Goal: Information Seeking & Learning: Learn about a topic

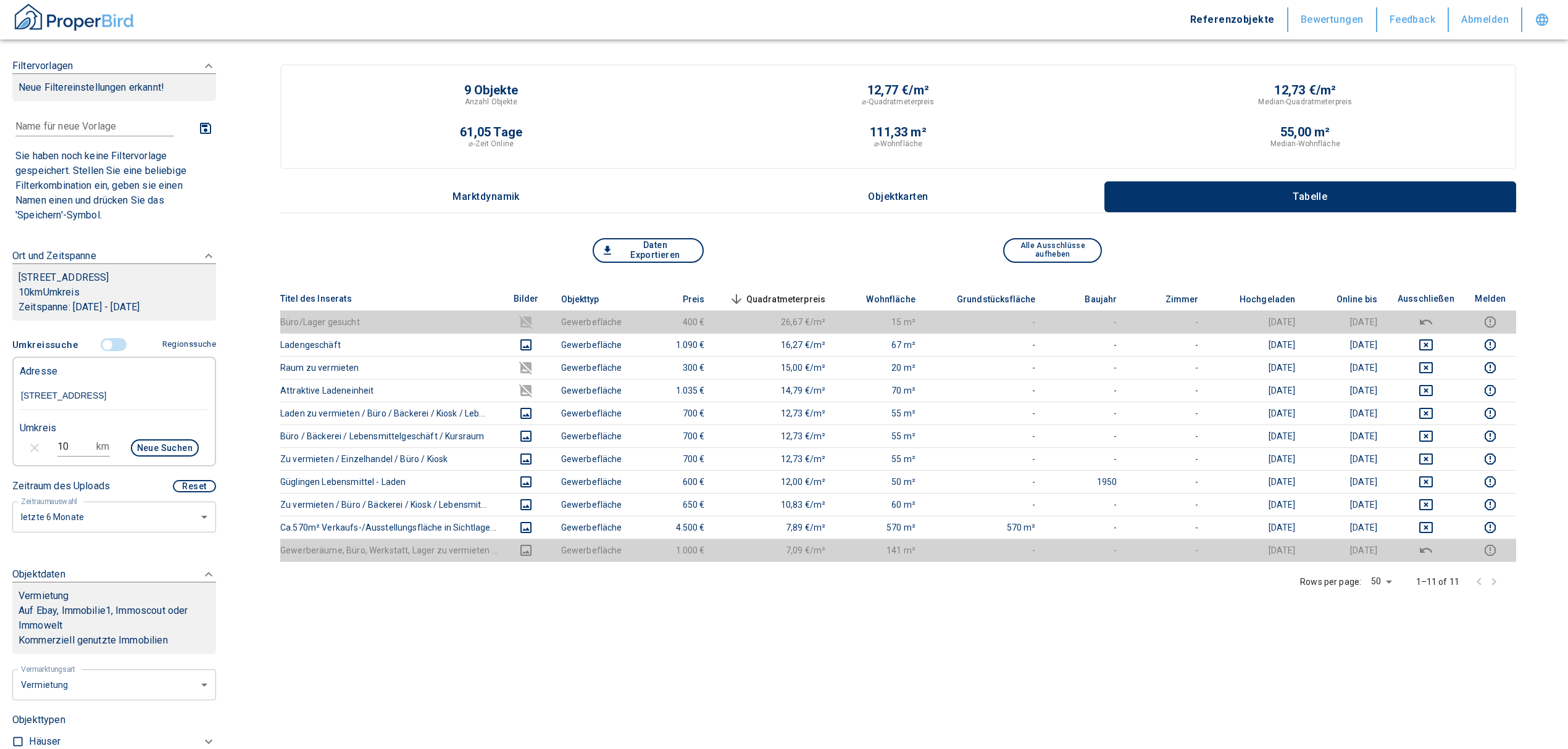
scroll to position [247, 0]
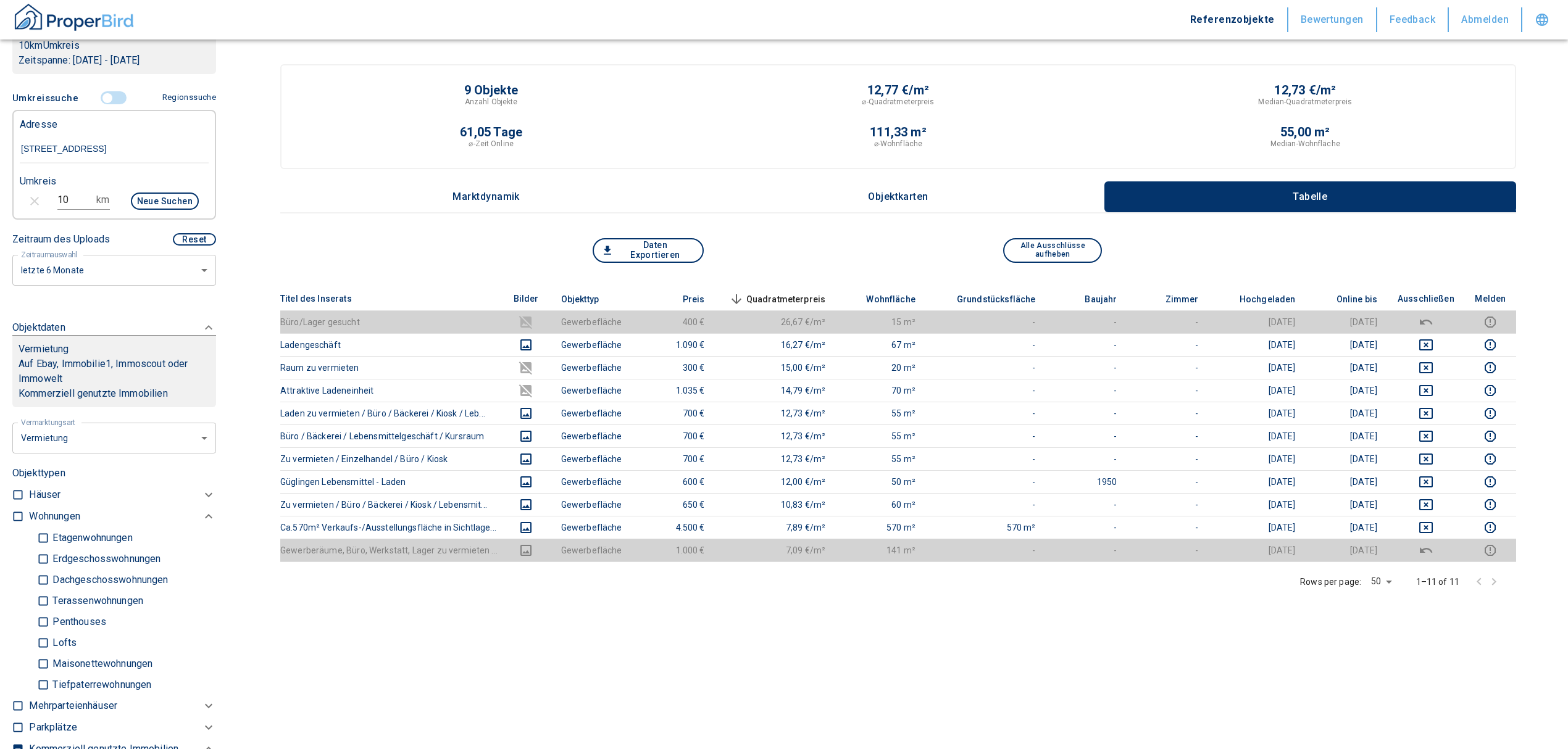
click at [109, 101] on input "controlled" at bounding box center [108, 98] width 37 height 13
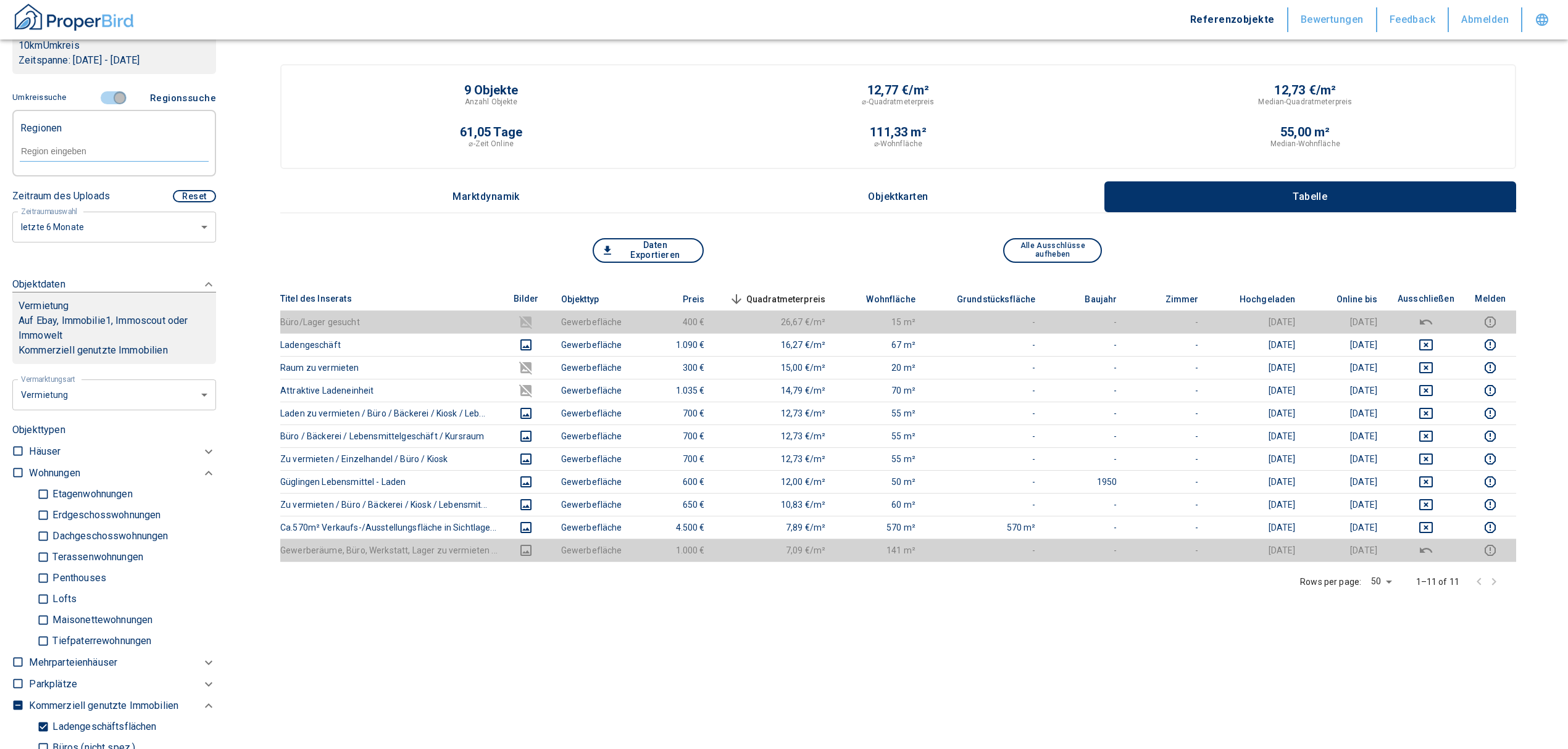
click at [114, 93] on input "controlled" at bounding box center [119, 98] width 37 height 13
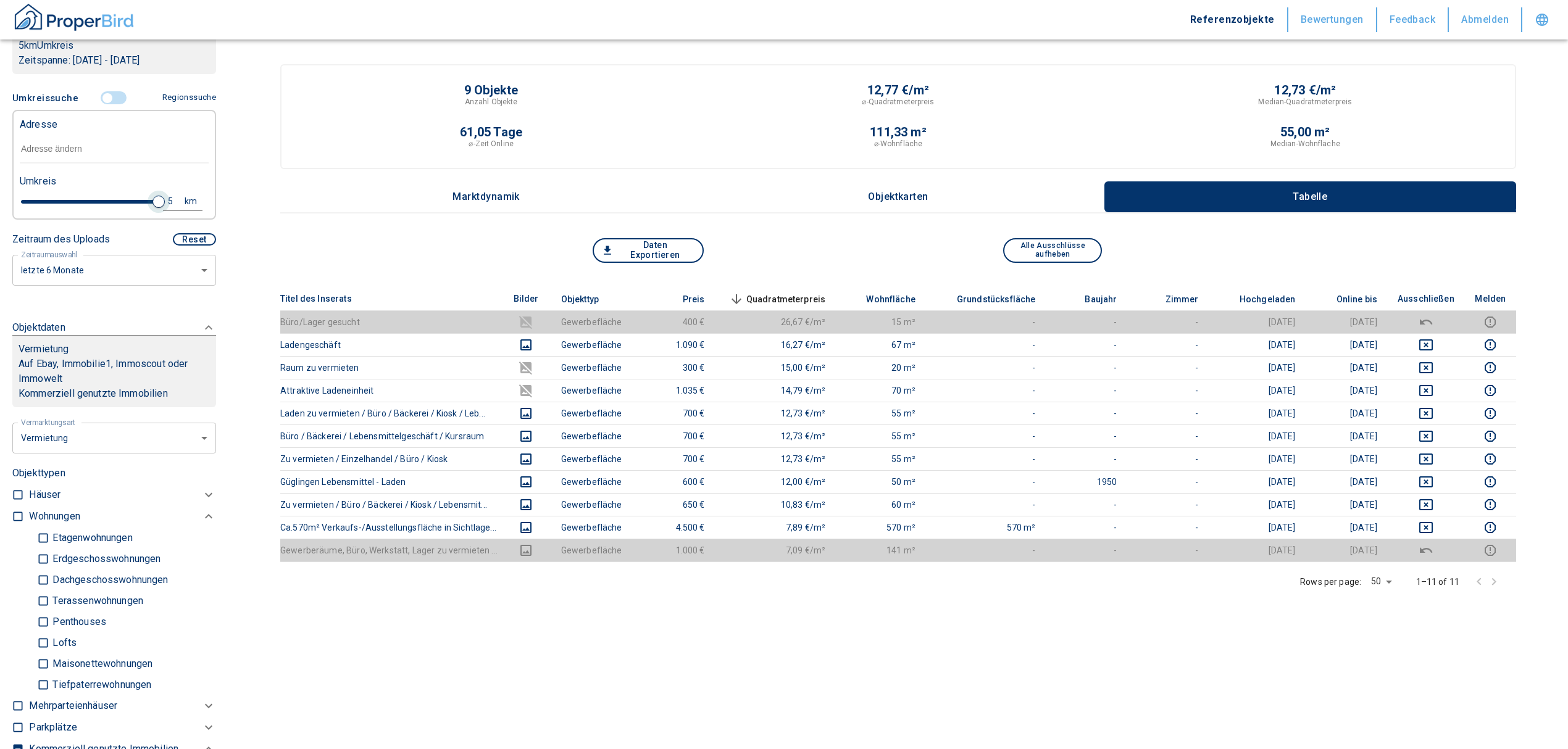
type input "2020"
type input "4.8"
type input "2020"
type input "4"
type input "2020"
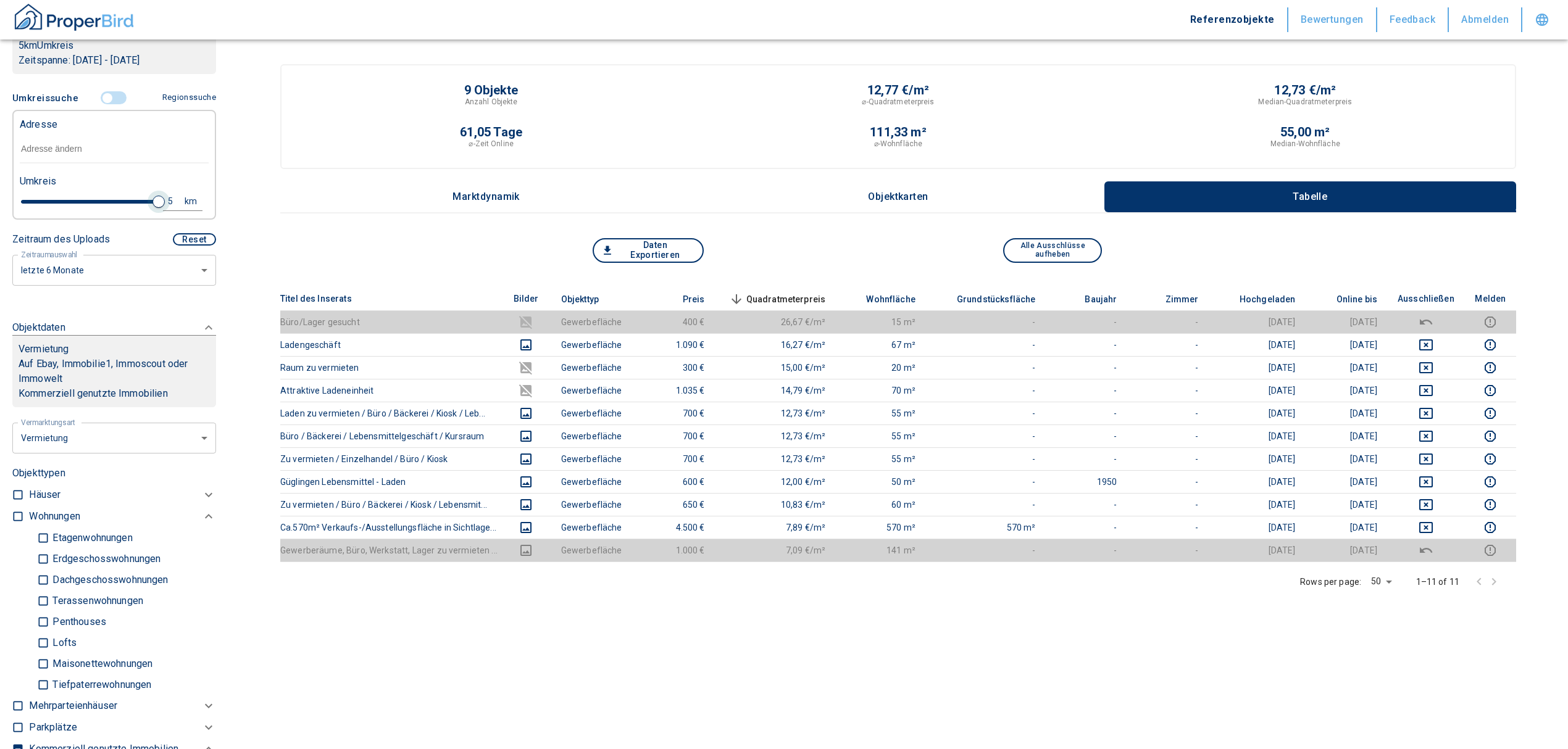
type input "3.2"
type input "2020"
type input "2.8"
type input "2020"
type input "2.6"
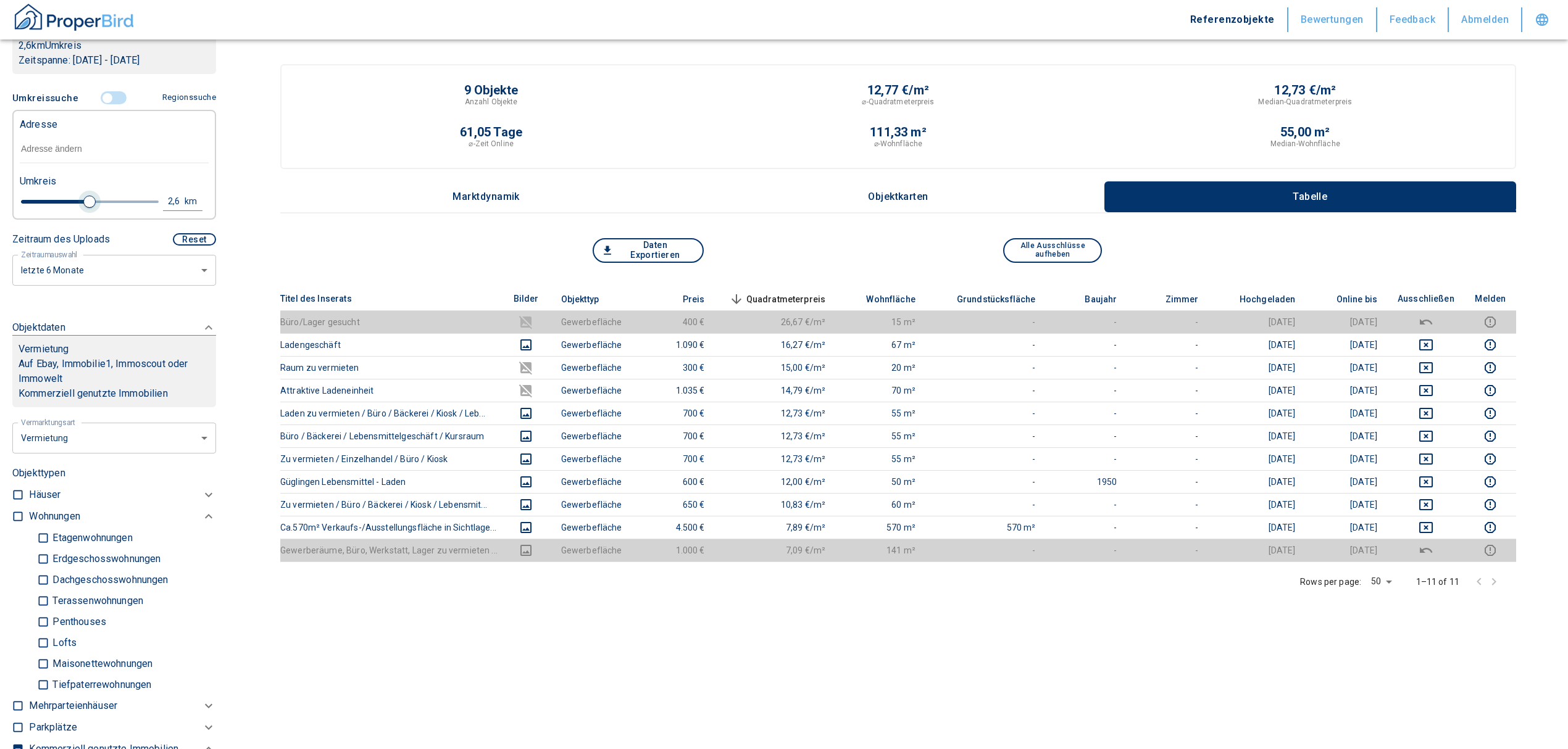
type input "2020"
type input "2.2"
type input "2020"
type input "1.6"
type input "2020"
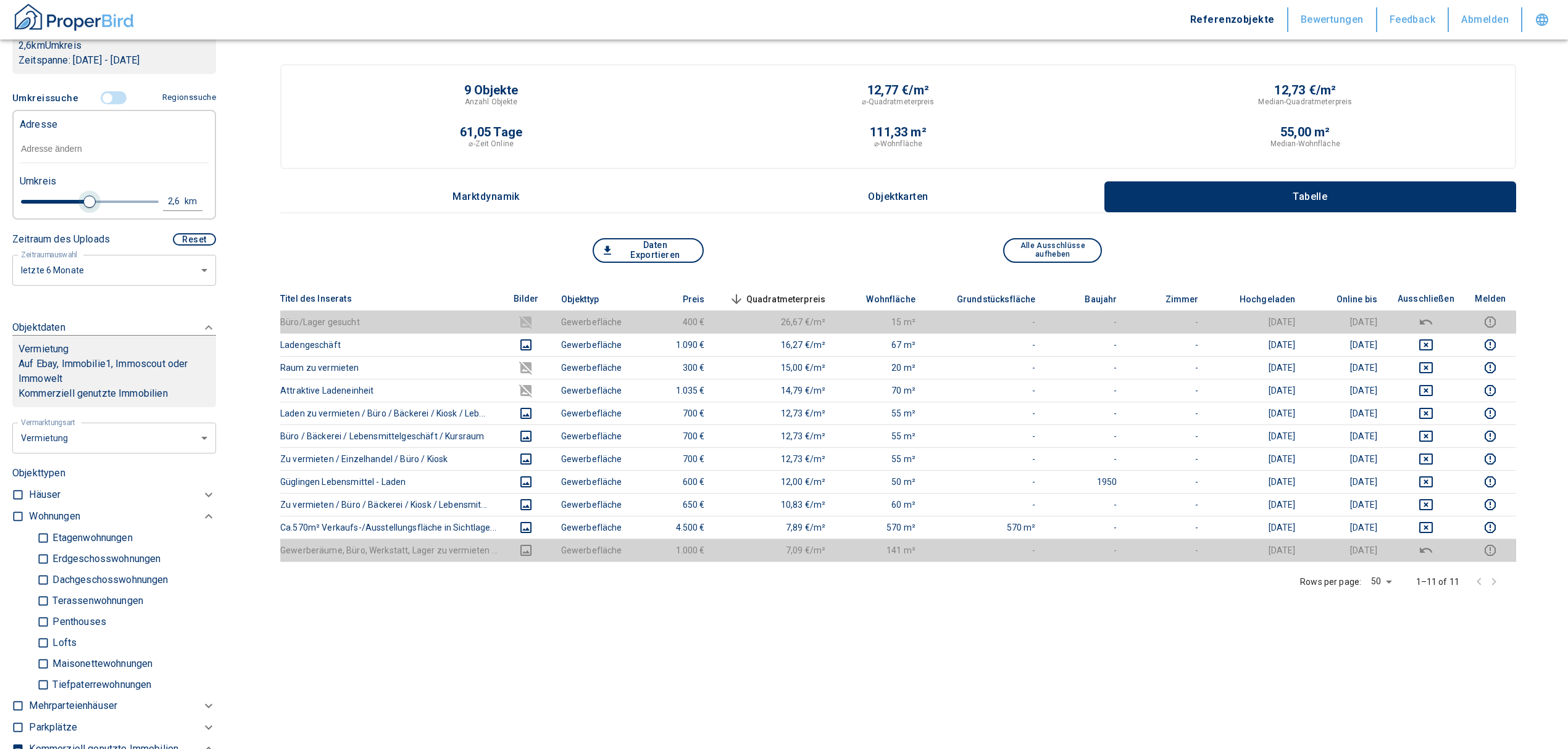
type input "1.4"
type input "2020"
type input "1.2"
type input "2020"
type input "1"
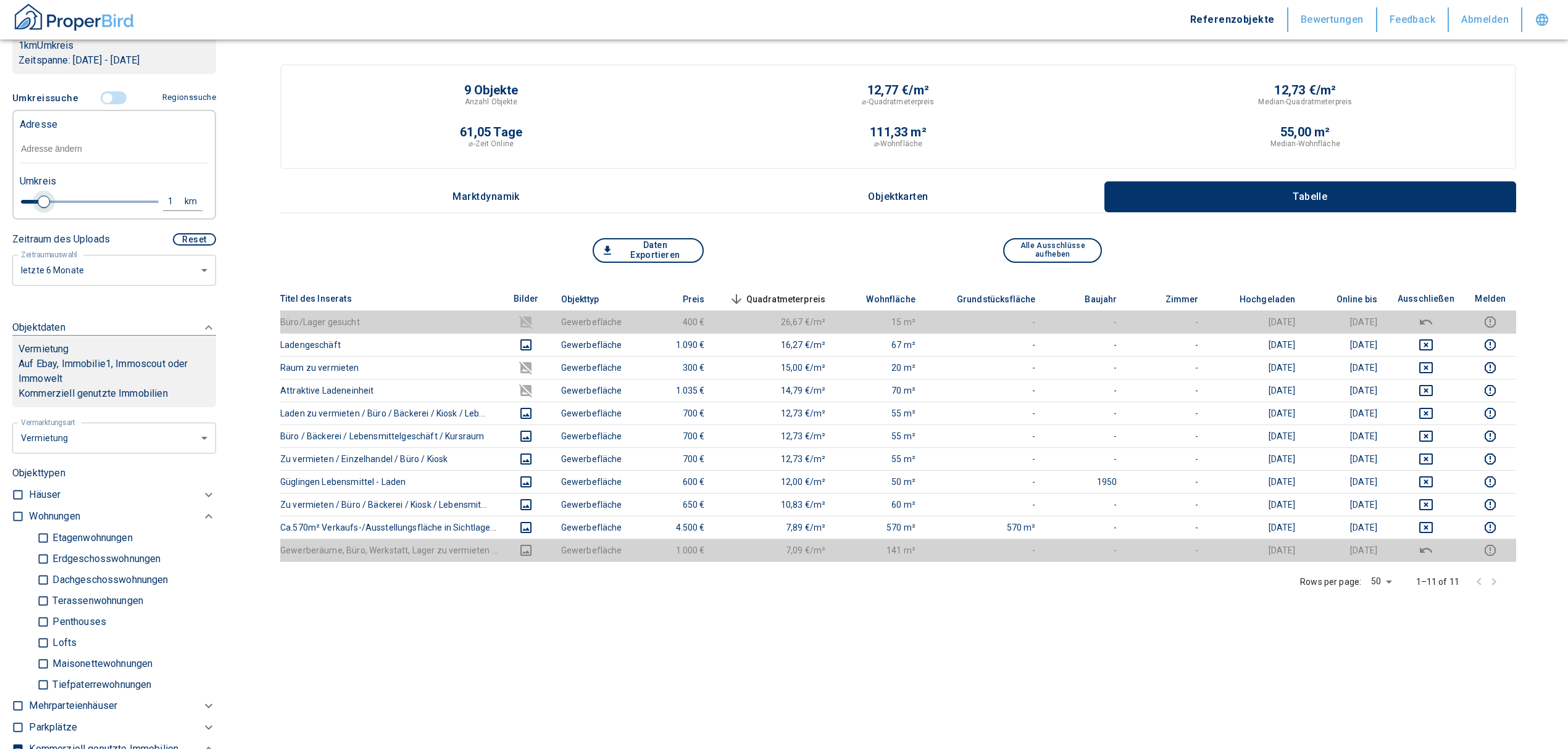
drag, startPoint x: 148, startPoint y: 203, endPoint x: 42, endPoint y: 208, distance: 106.1
click at [42, 208] on span at bounding box center [44, 202] width 13 height 13
type input "2020"
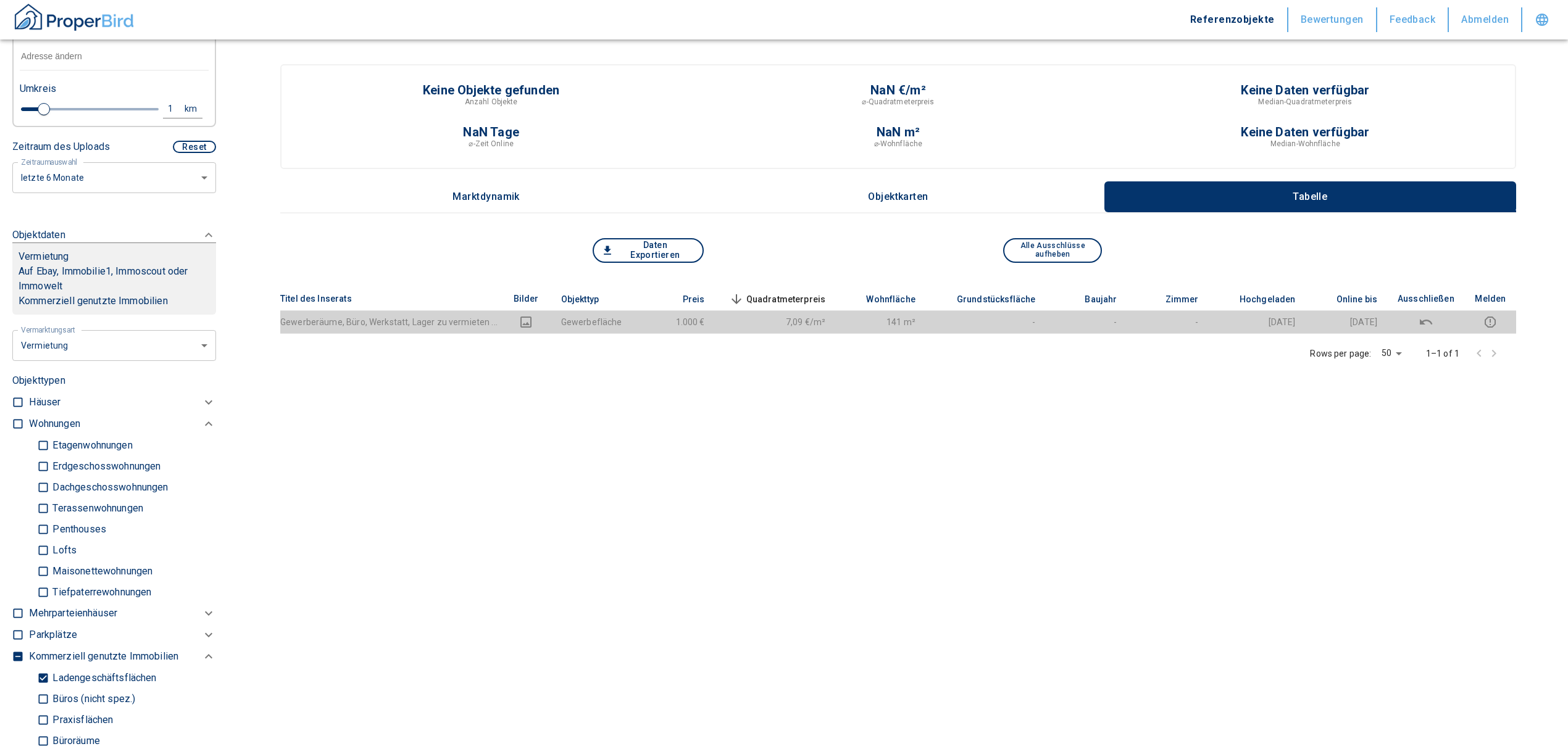
scroll to position [164, 0]
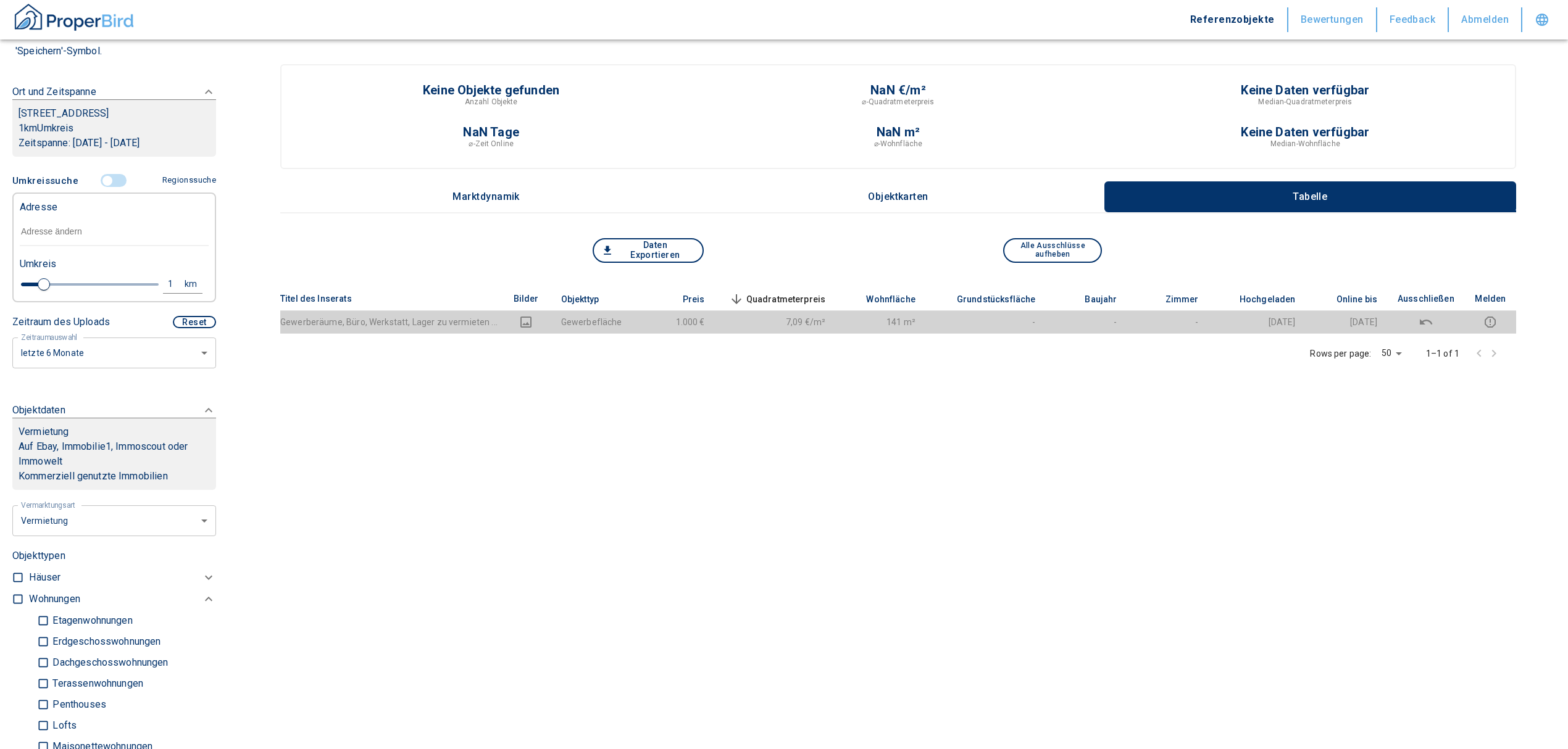
click at [76, 228] on input "text" at bounding box center [114, 232] width 189 height 28
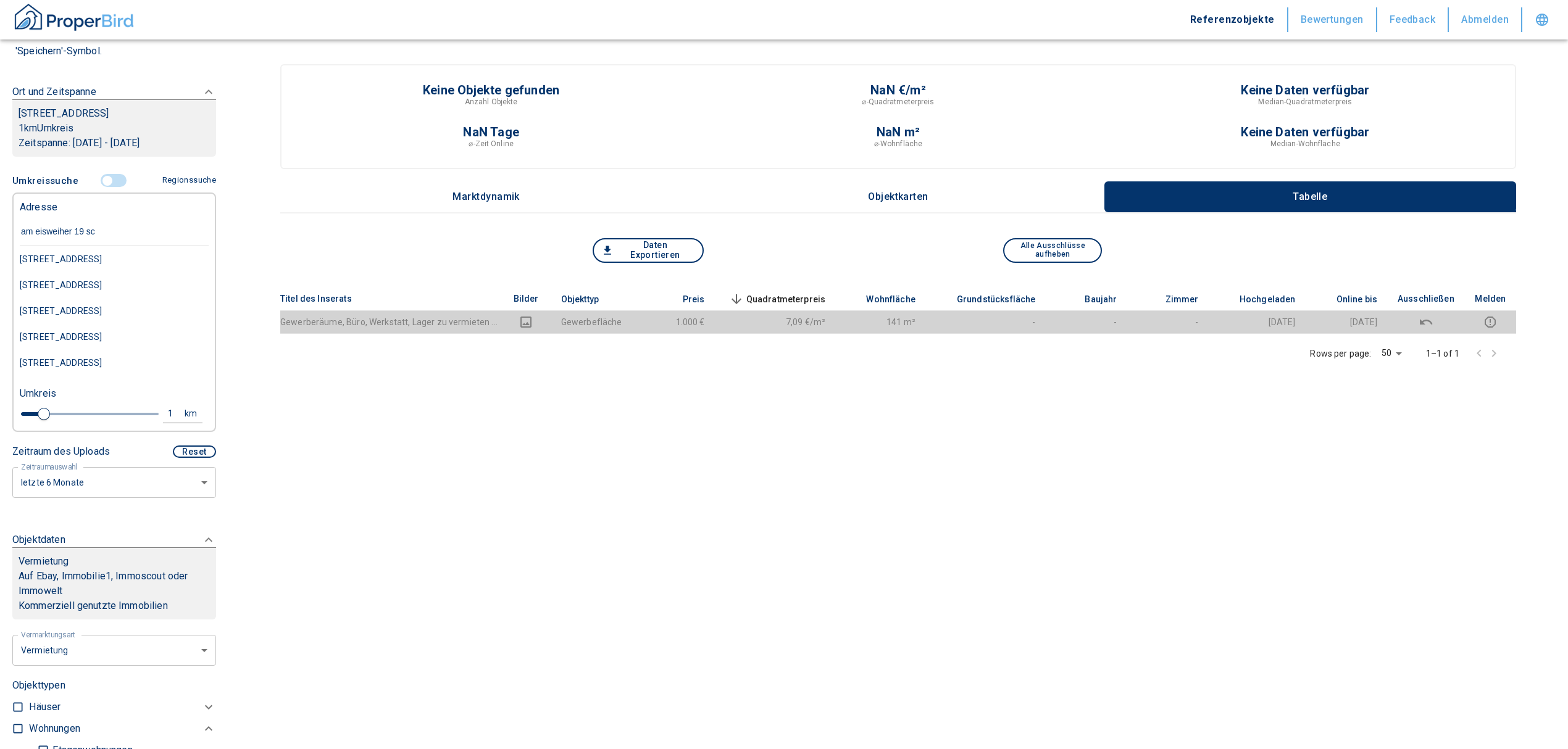
type input "am eisweiher 19 sch"
click at [88, 249] on div "[STREET_ADDRESS]" at bounding box center [114, 259] width 189 height 26
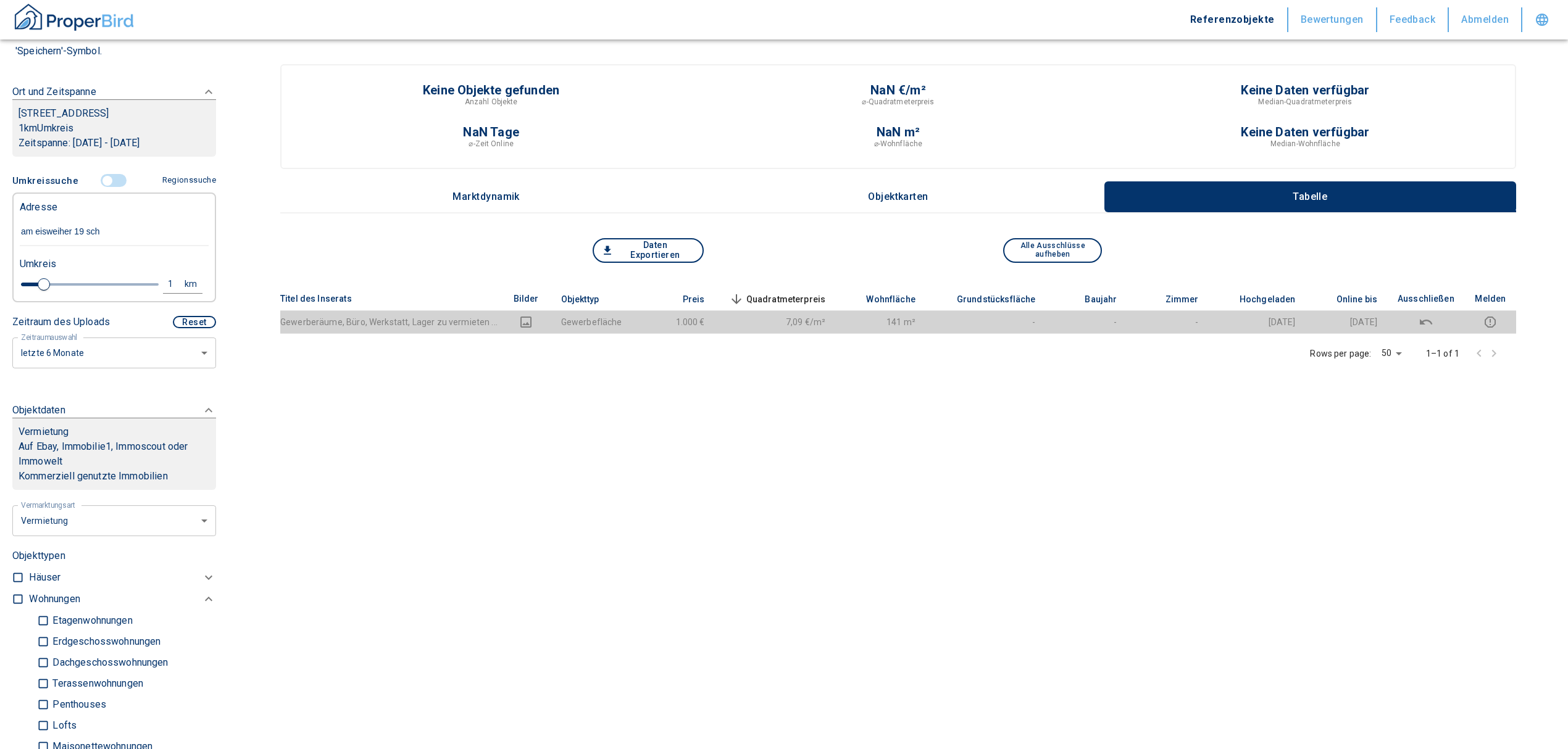
type input "2020"
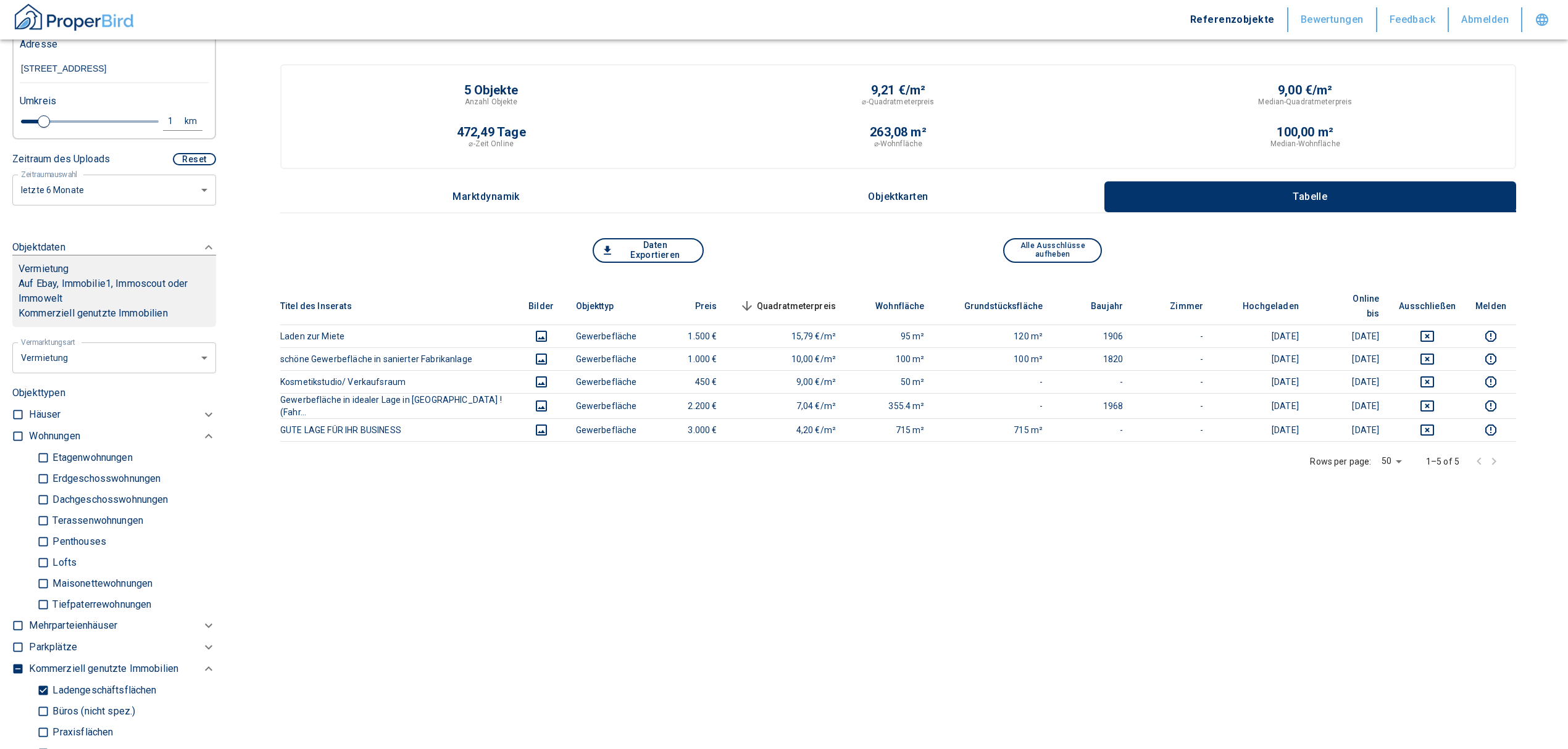
scroll to position [329, 0]
type input "[STREET_ADDRESS]"
click at [15, 435] on input "checkbox" at bounding box center [18, 434] width 13 height 13
checkbox input "true"
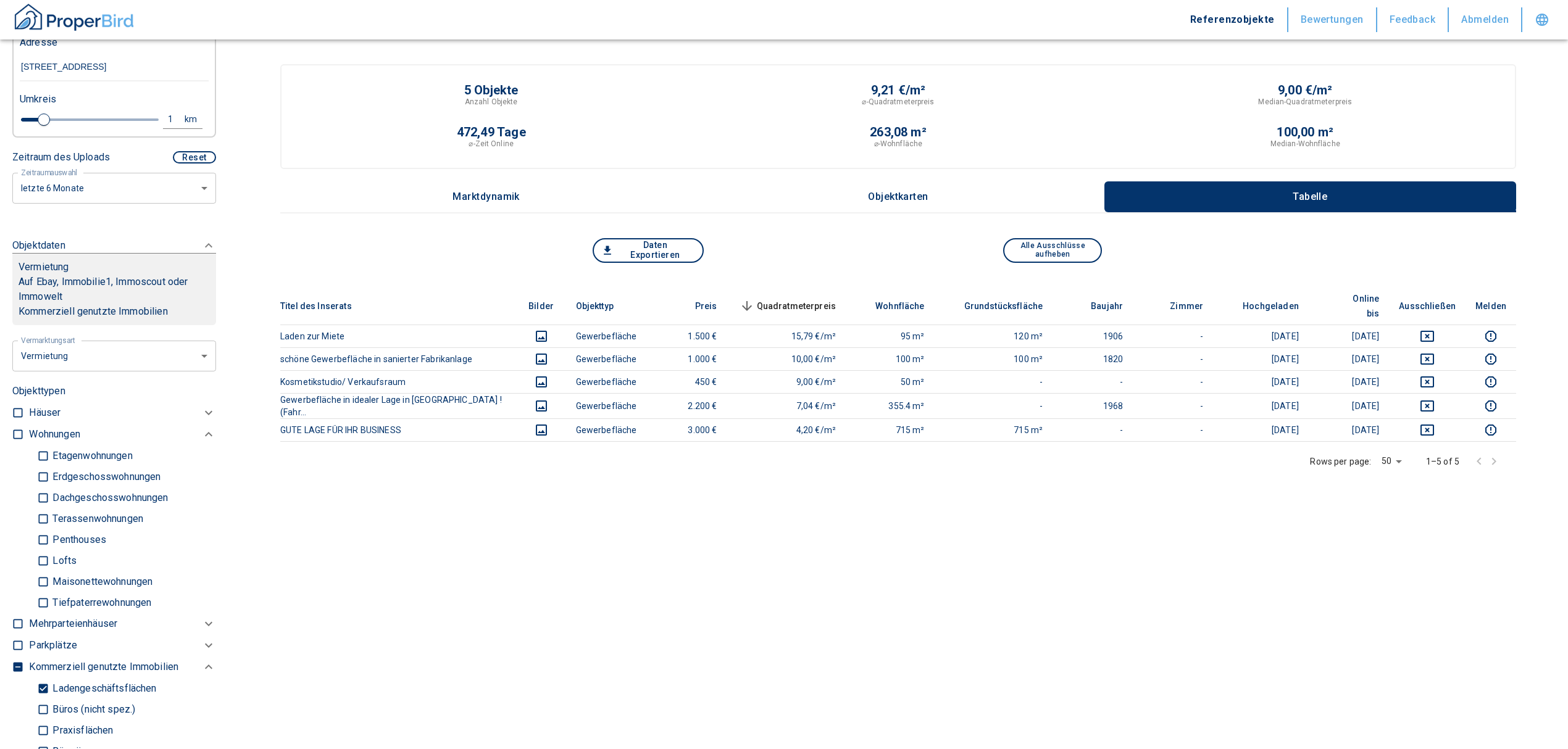
checkbox input "true"
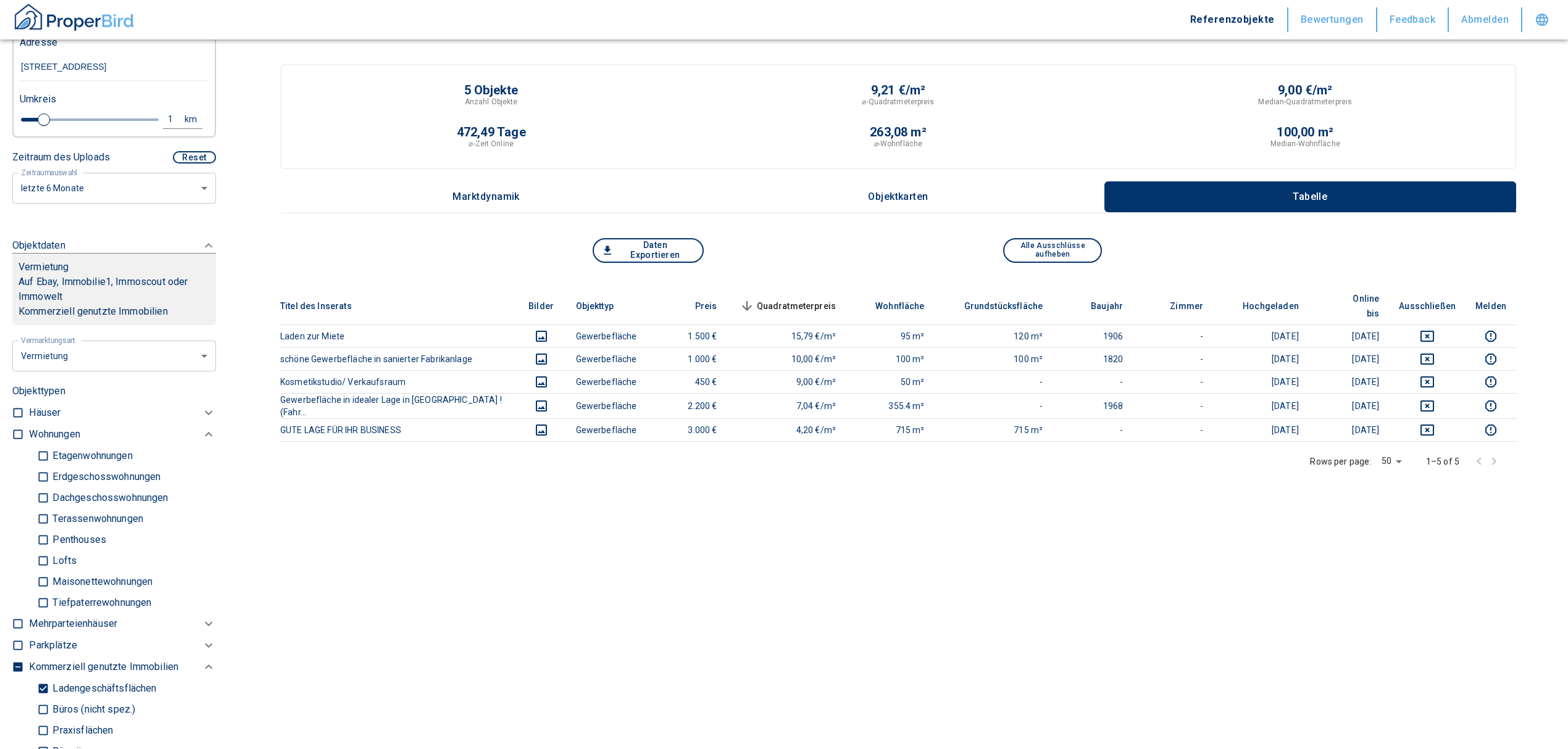
checkbox input "true"
type input "2020"
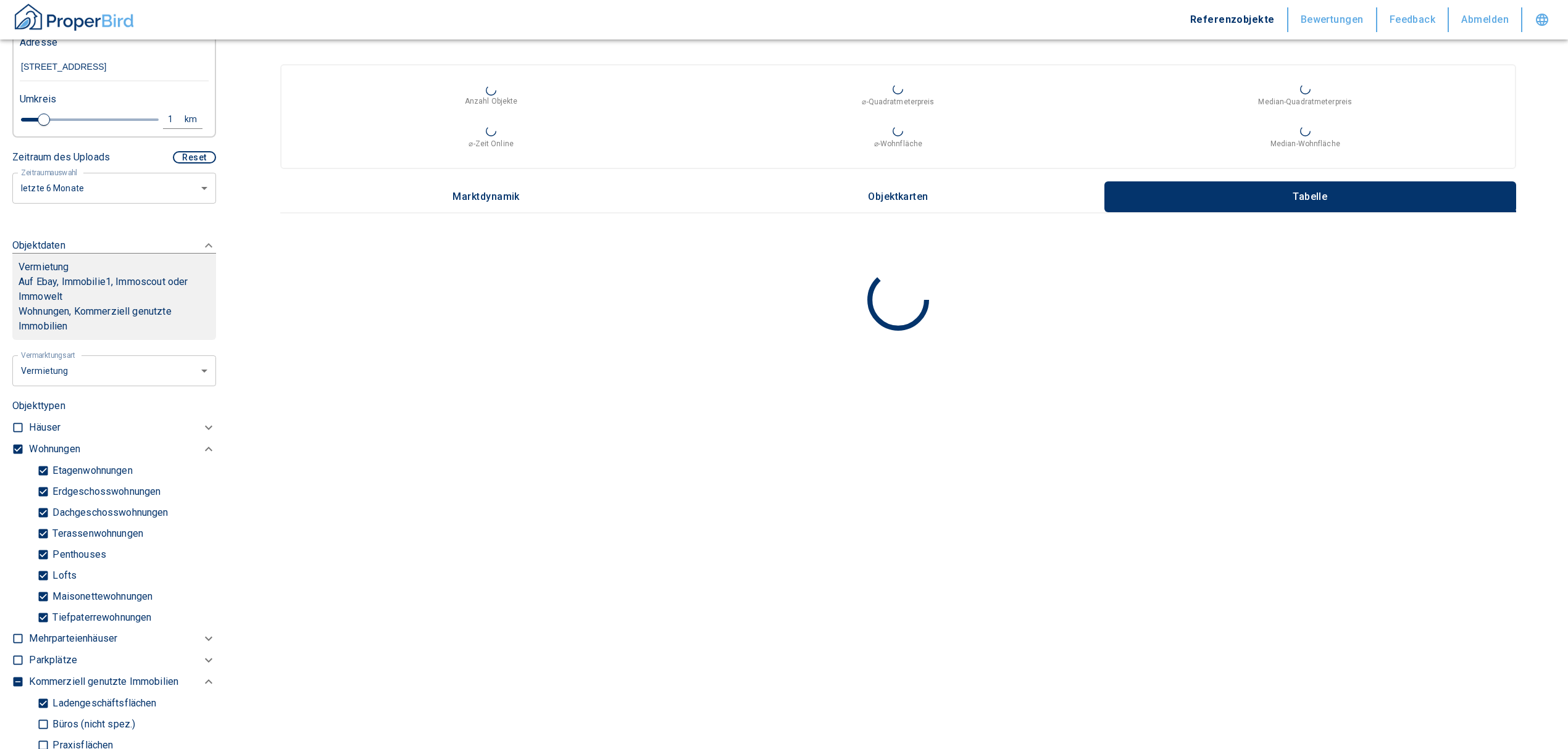
click at [45, 610] on input "Tiefpaterrewohnungen" at bounding box center [43, 617] width 13 height 22
checkbox input "false"
type input "2020"
click at [42, 704] on input "Ladengeschäftsflächen" at bounding box center [43, 702] width 13 height 22
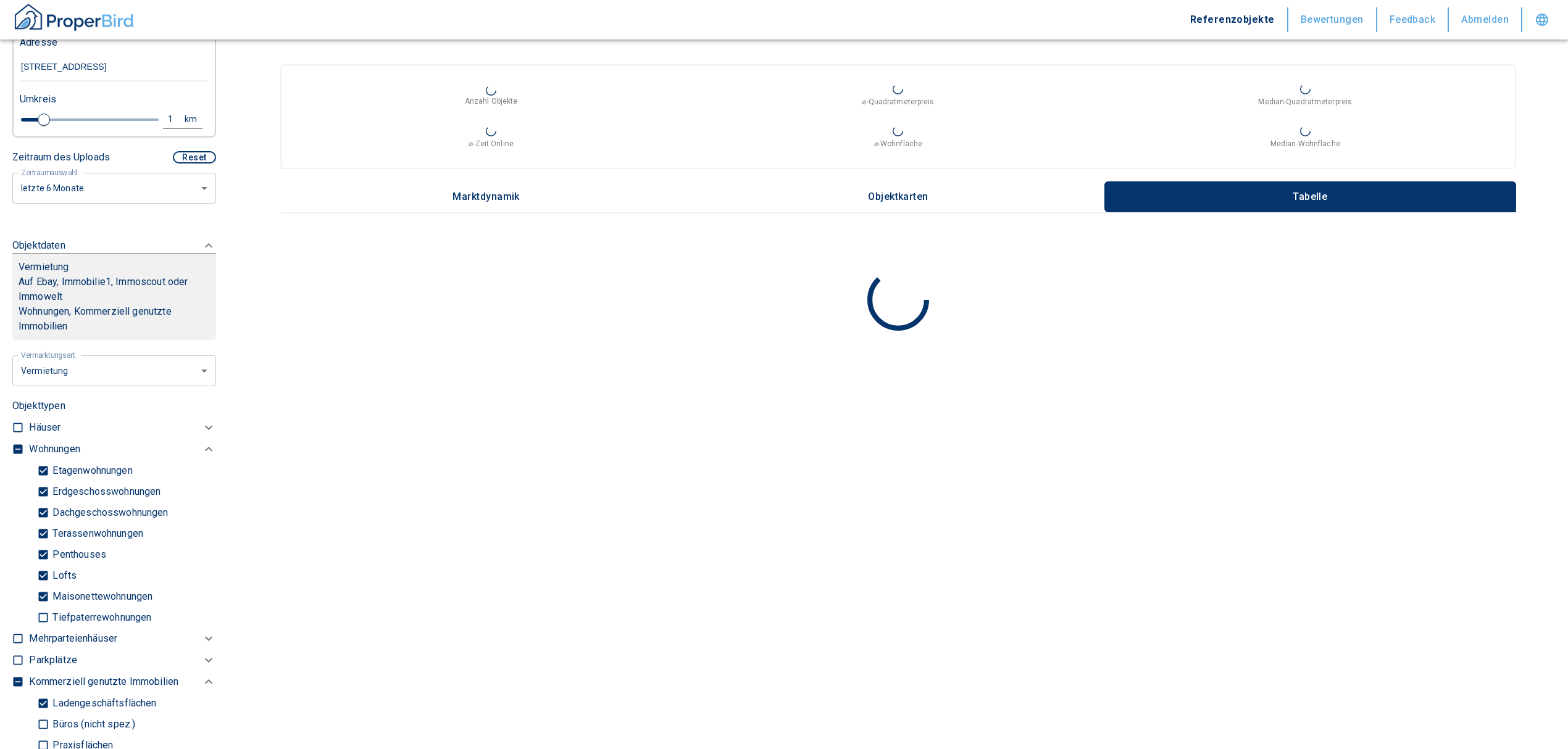
checkbox input "false"
type input "2020"
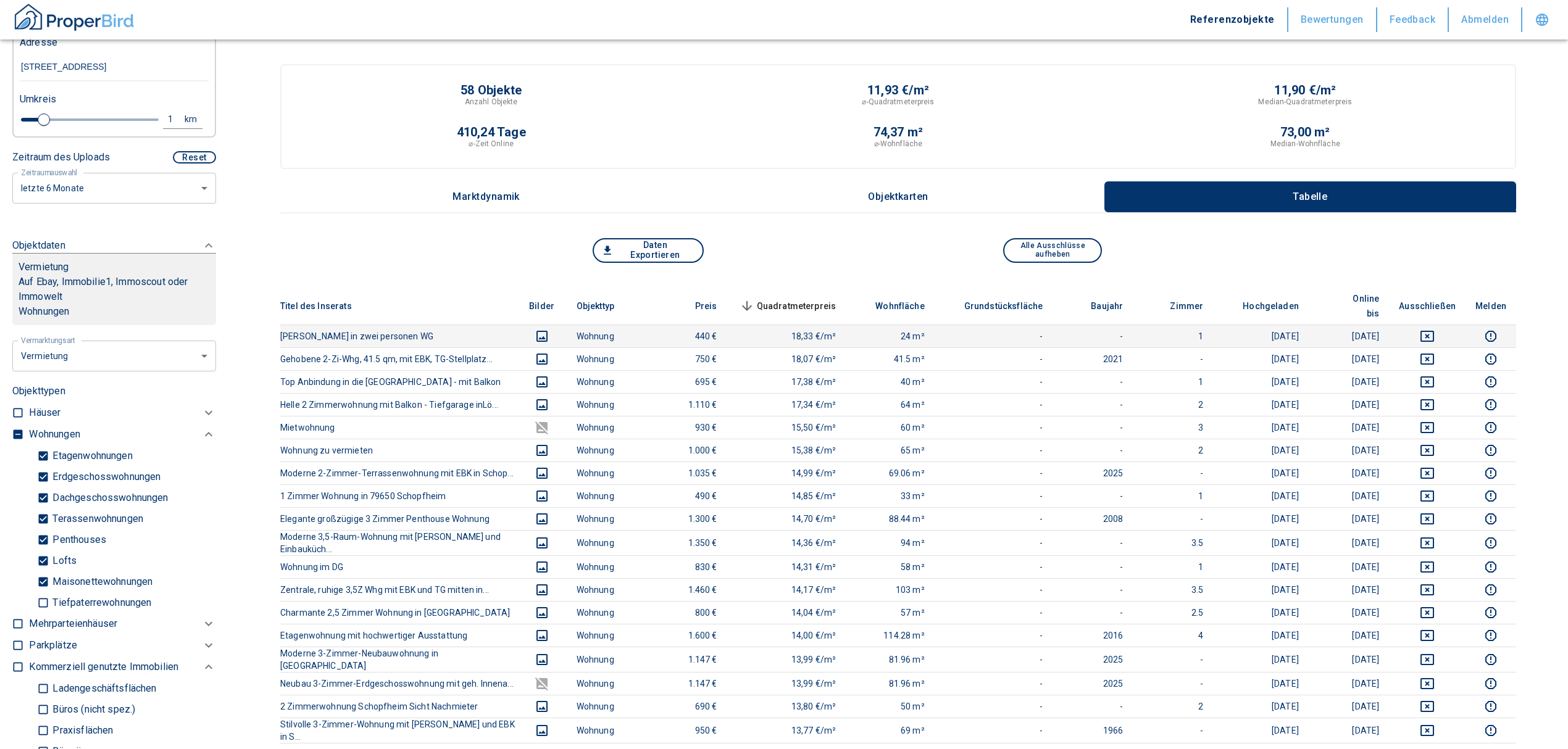
click at [1434, 329] on icon "deselect this listing" at bounding box center [1427, 336] width 15 height 15
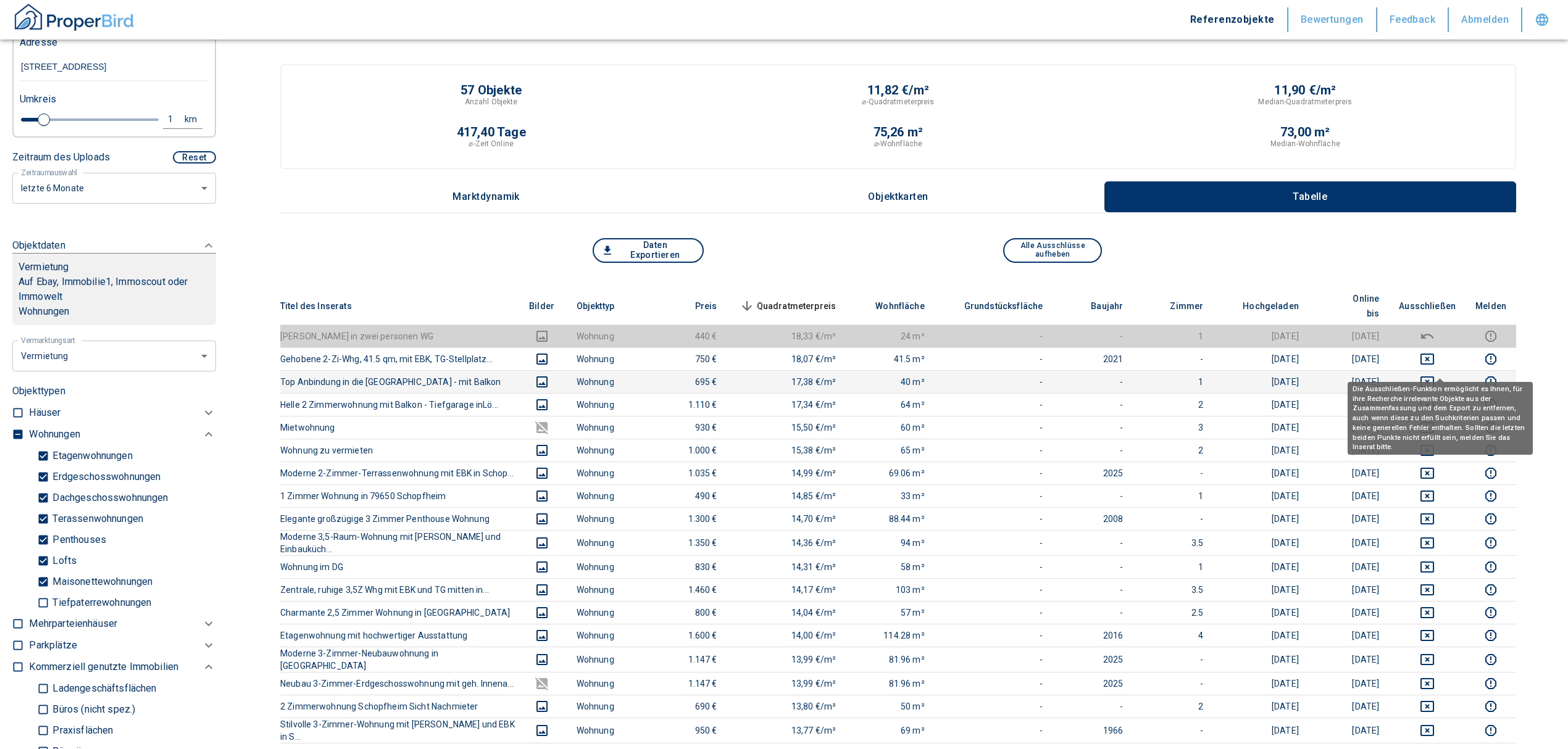
click at [1434, 376] on icon "deselect this listing" at bounding box center [1427, 381] width 13 height 11
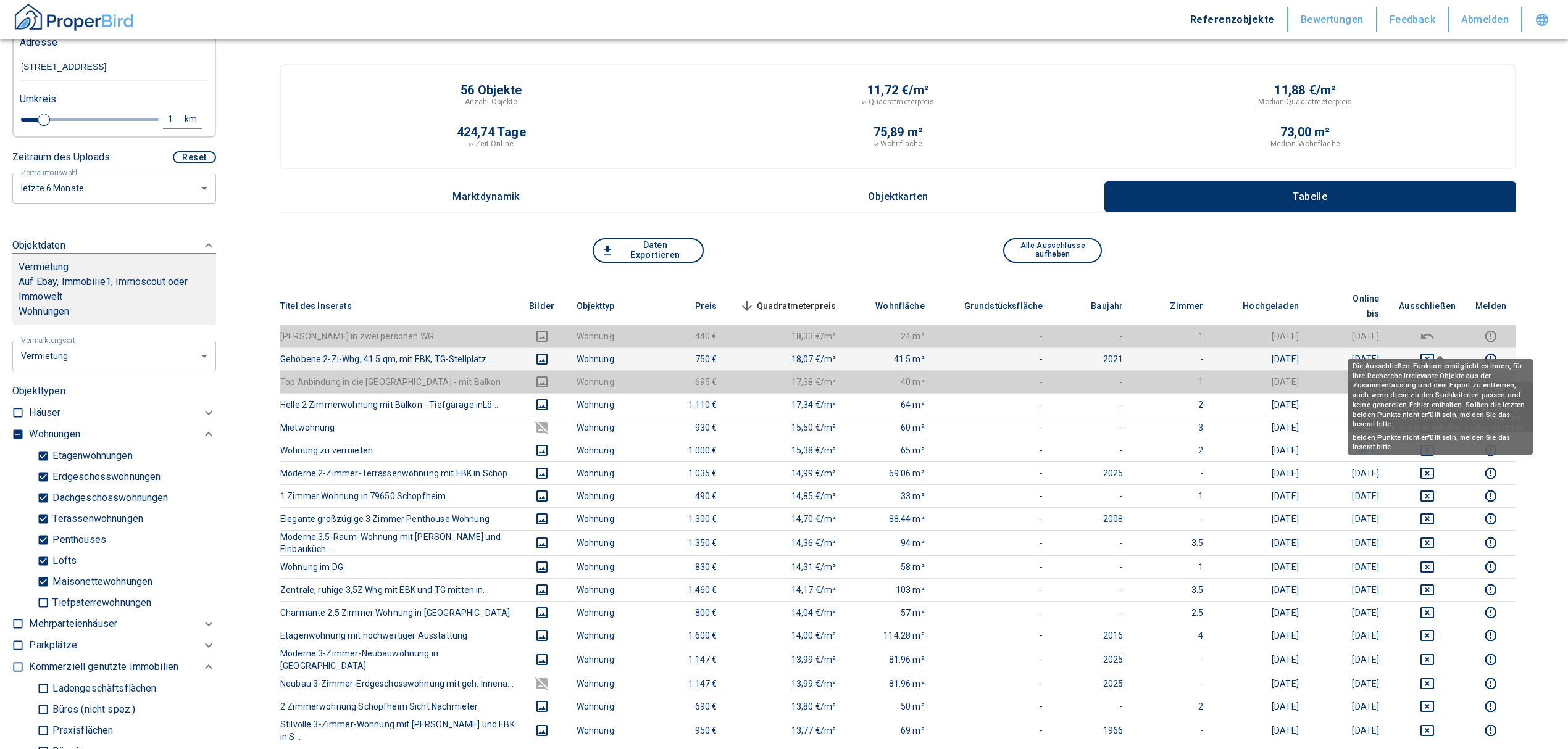
click at [1434, 354] on icon "deselect this listing" at bounding box center [1427, 359] width 13 height 11
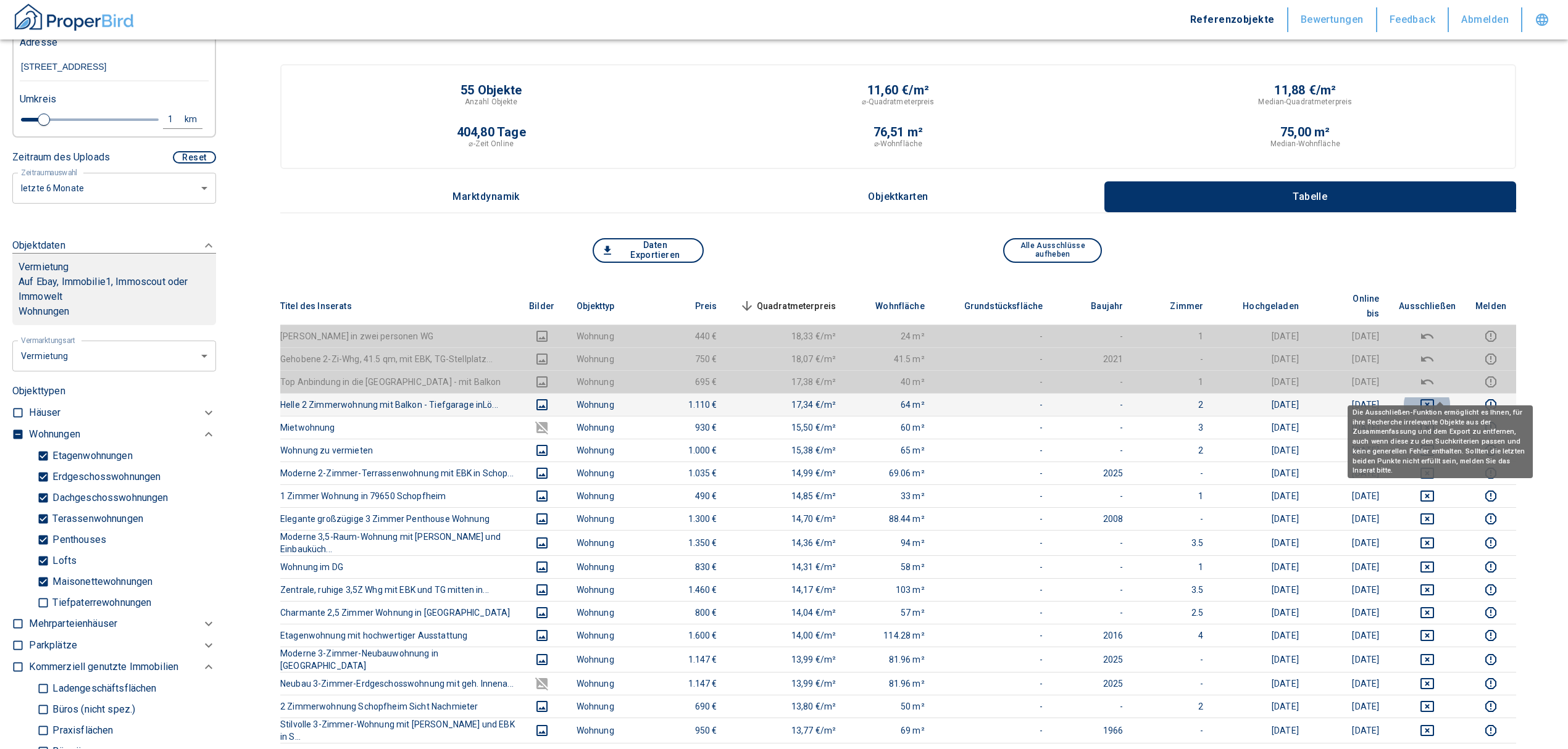
click at [1433, 399] on icon "deselect this listing" at bounding box center [1427, 404] width 13 height 11
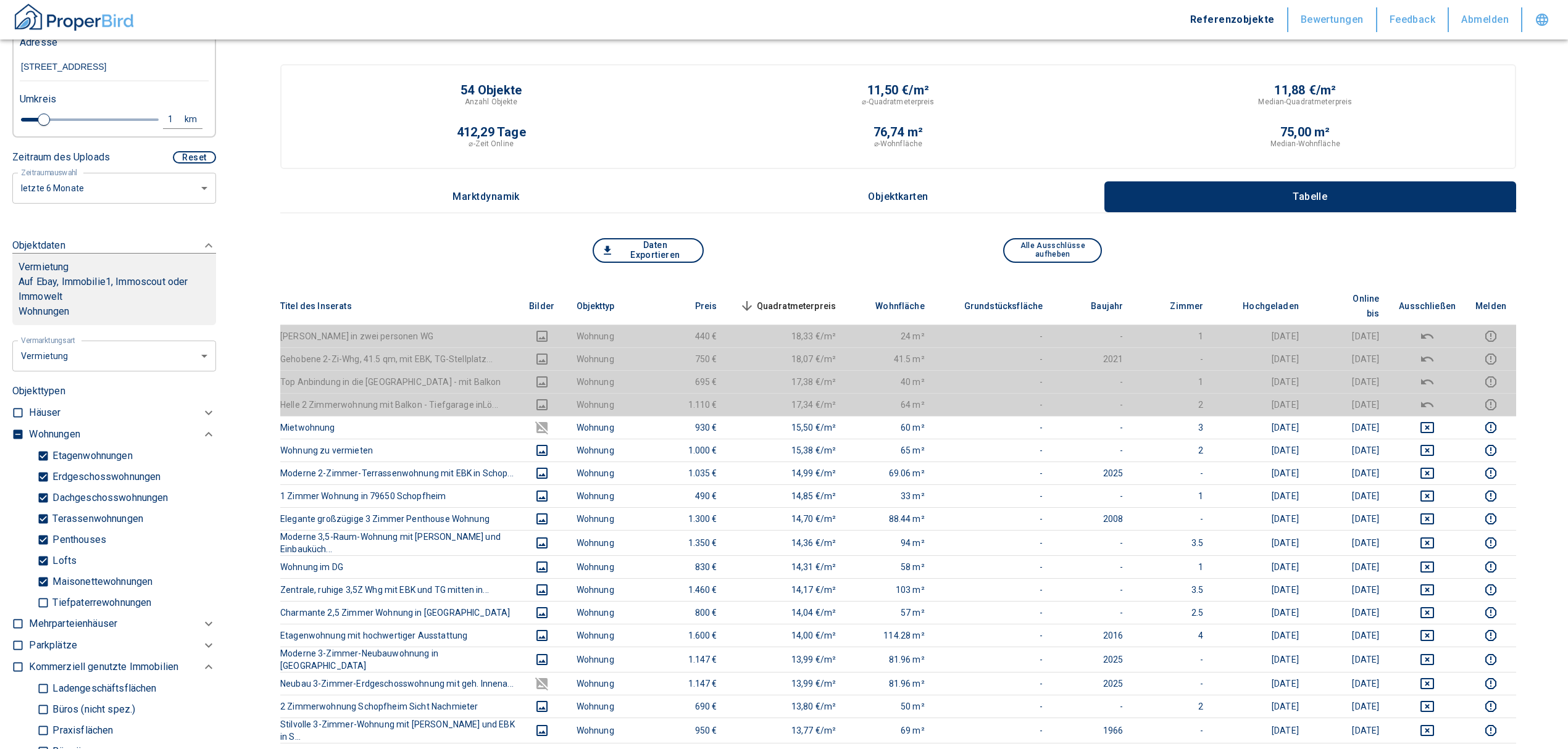
click at [817, 299] on span "Quadratmeterpreis sorted descending" at bounding box center [787, 306] width 99 height 15
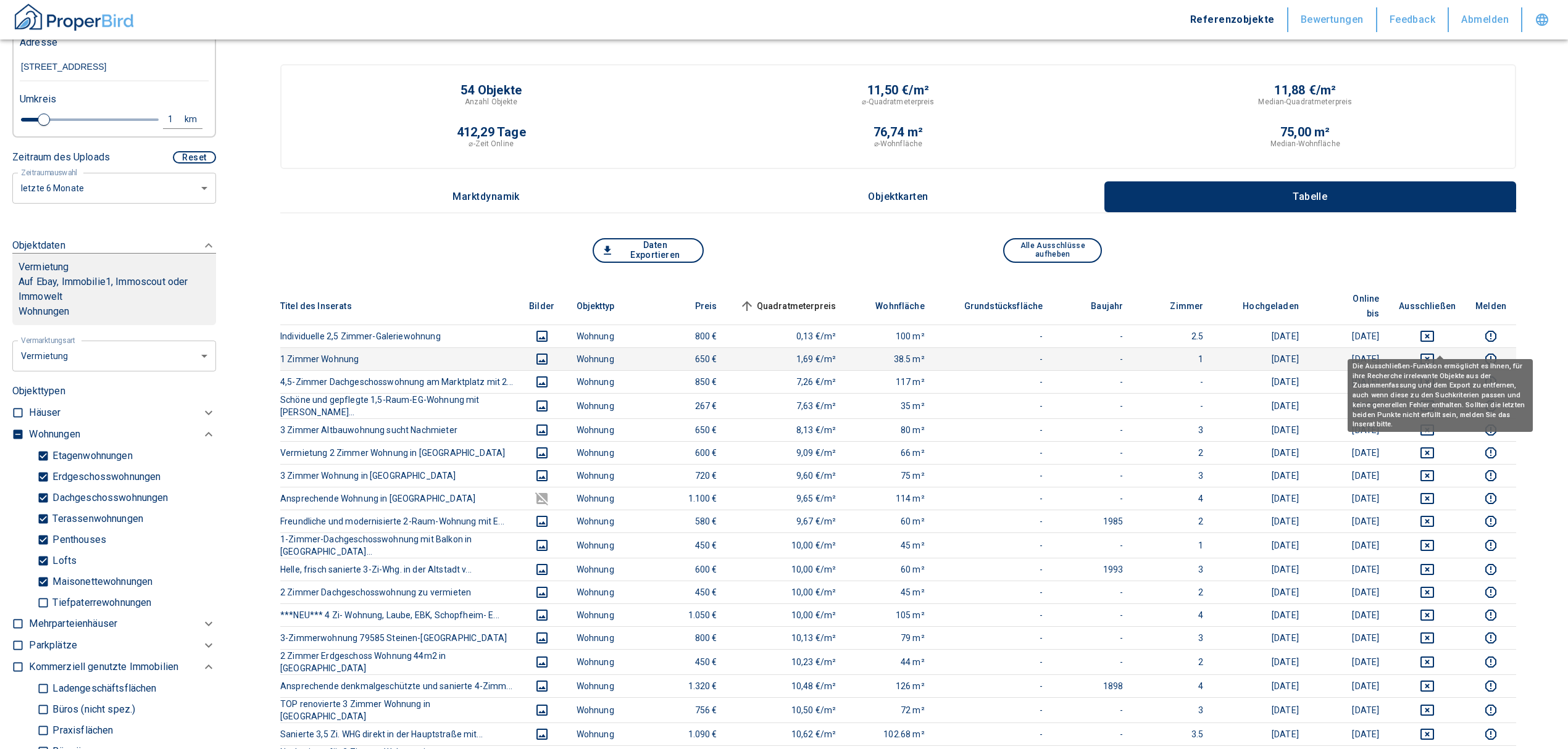
click at [1434, 354] on icon "deselect this listing" at bounding box center [1427, 359] width 13 height 11
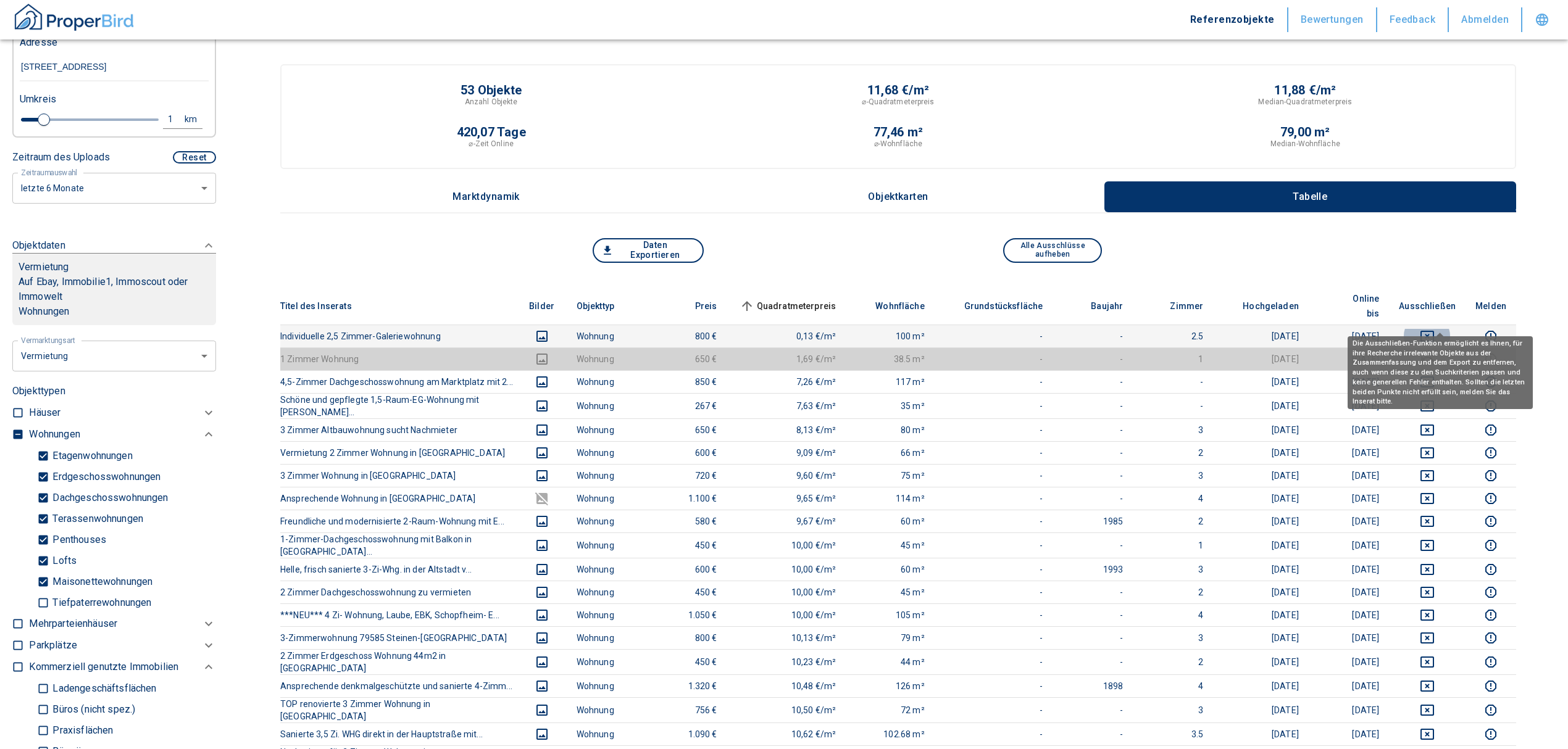
click at [1434, 329] on icon "deselect this listing" at bounding box center [1427, 336] width 15 height 15
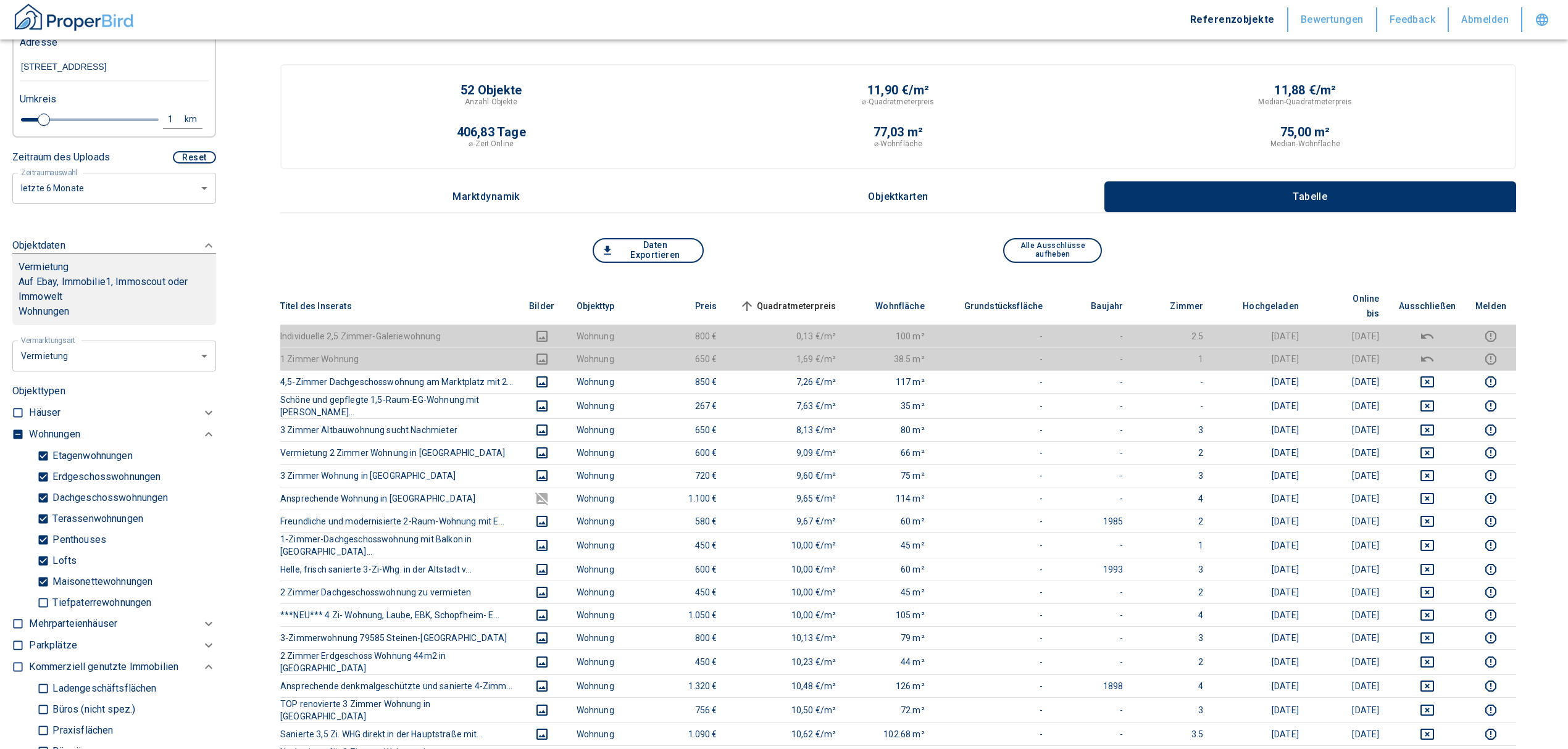
click at [835, 299] on span "Quadratmeterpreis sorted ascending" at bounding box center [787, 306] width 99 height 15
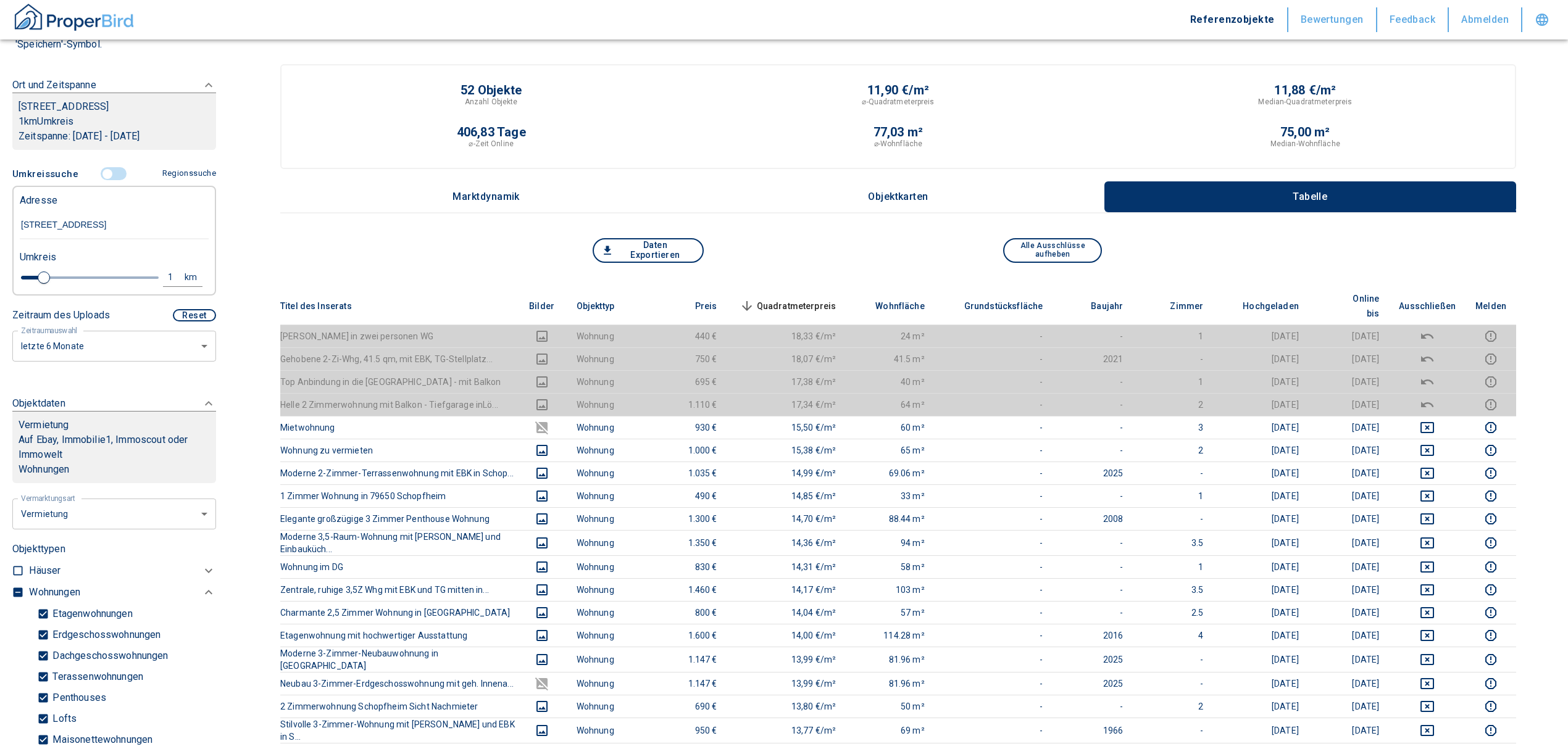
scroll to position [164, 0]
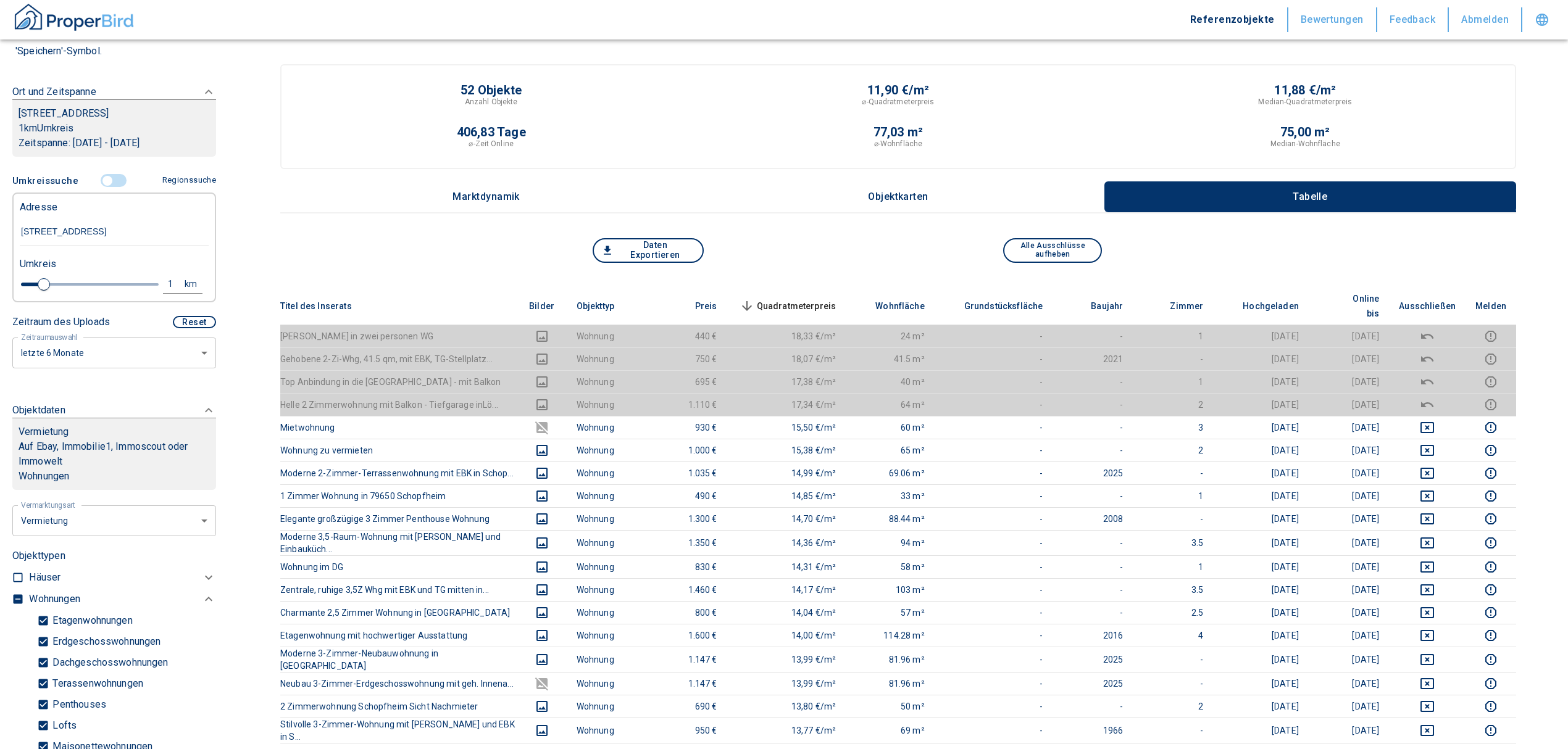
click at [99, 178] on input "controlled" at bounding box center [108, 181] width 37 height 13
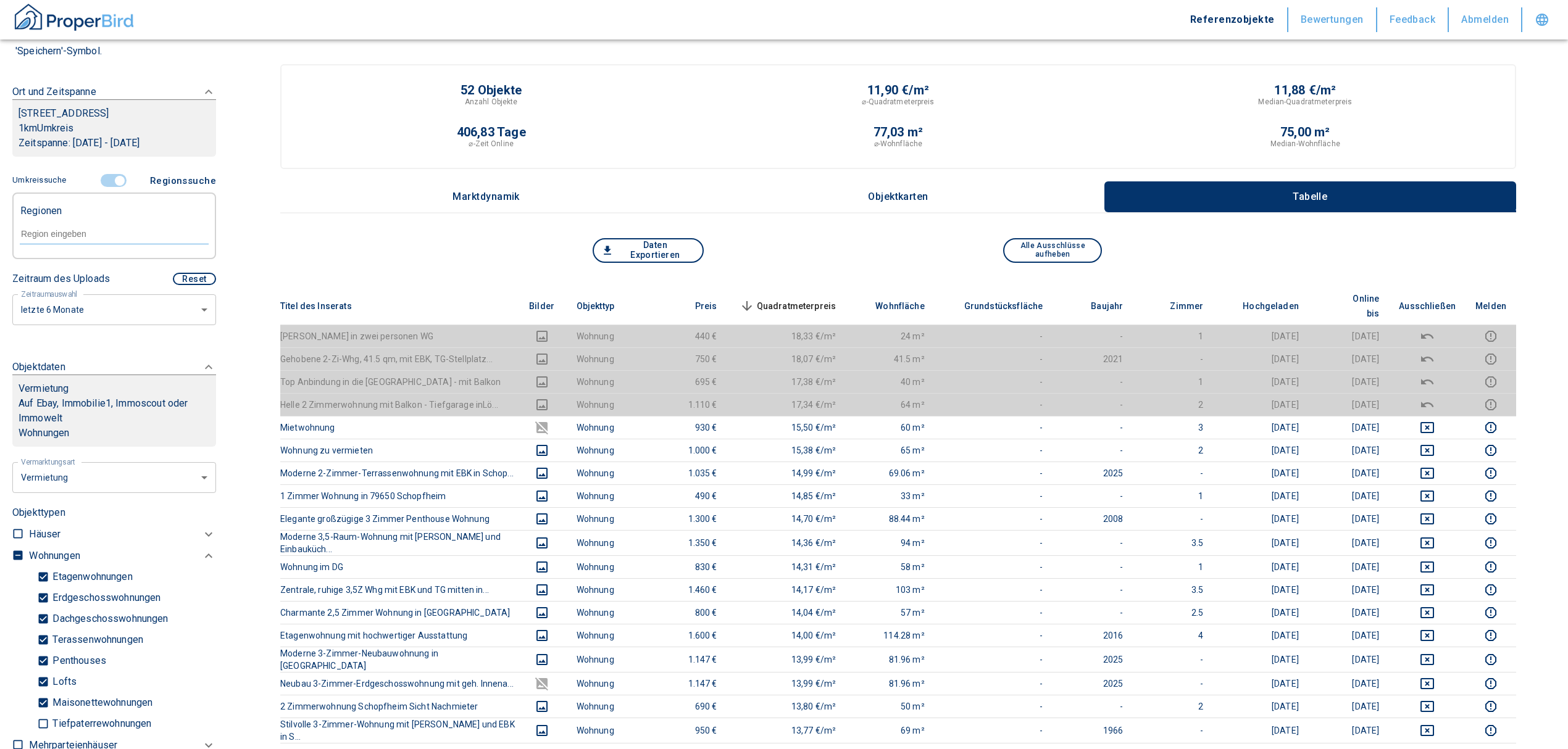
click at [63, 225] on div at bounding box center [114, 232] width 189 height 22
click at [78, 254] on li "79650 Schopfheim" at bounding box center [108, 262] width 177 height 22
type input "79650"
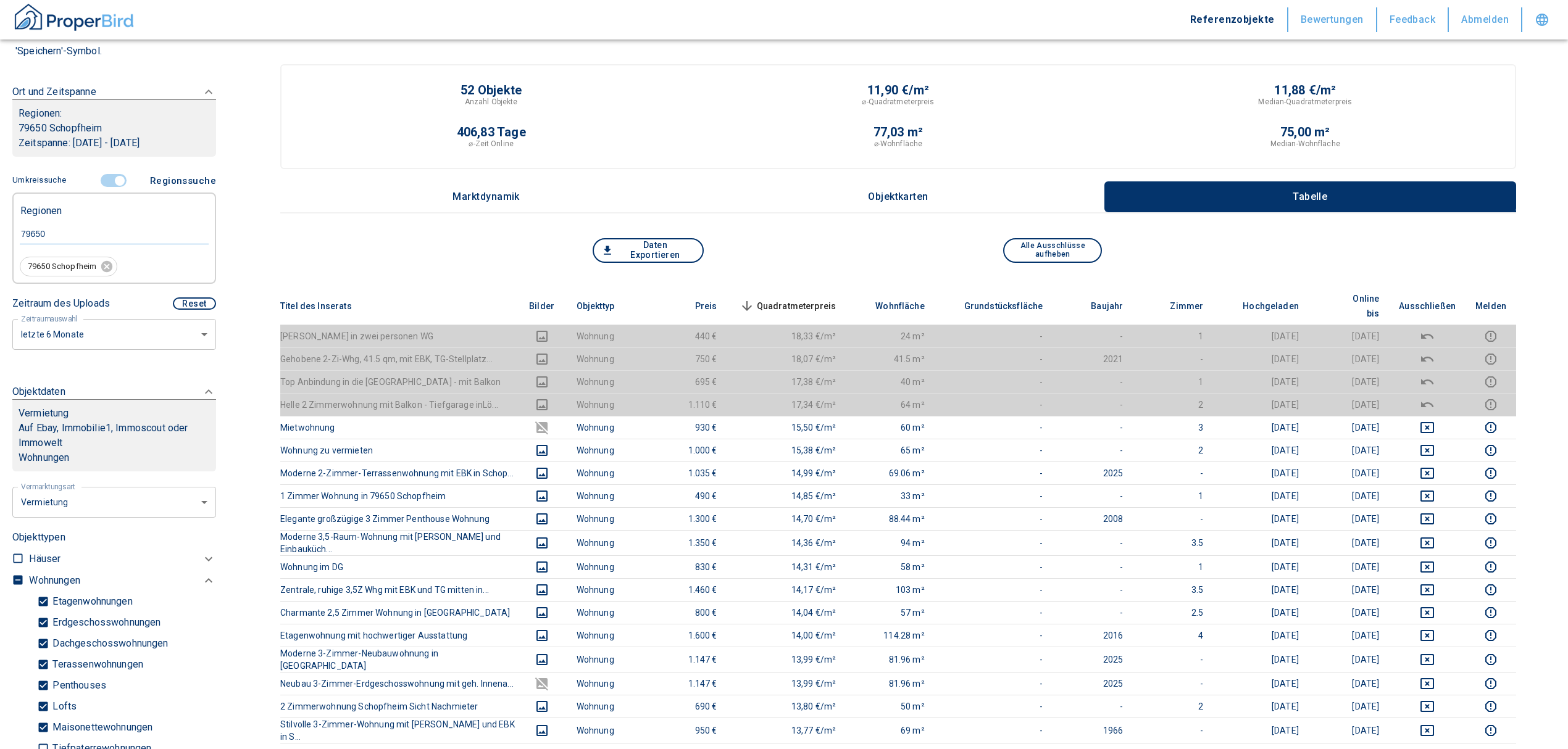
type input "2020"
type input "79650 Schopfheim"
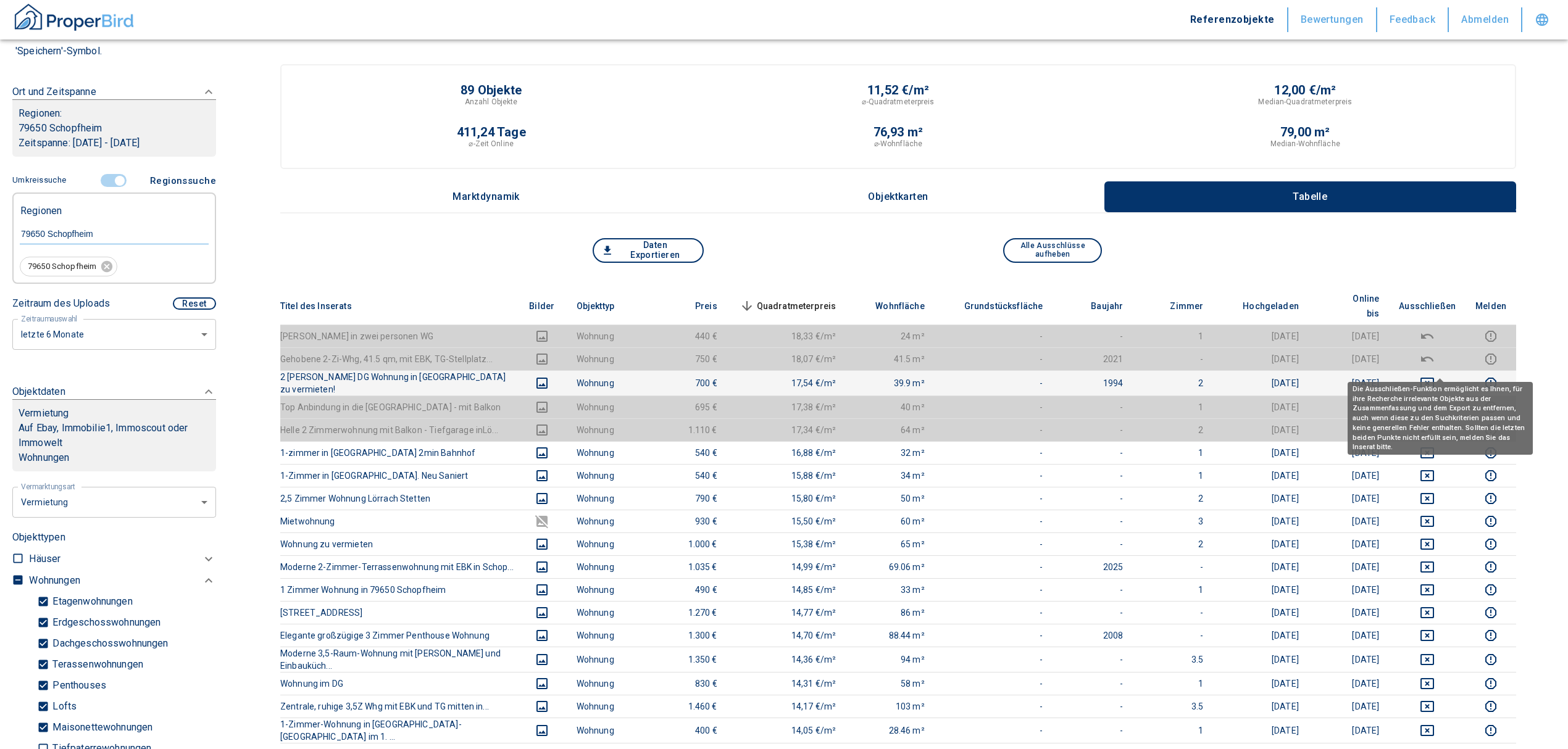
click at [1434, 376] on icon "deselect this listing" at bounding box center [1427, 383] width 15 height 15
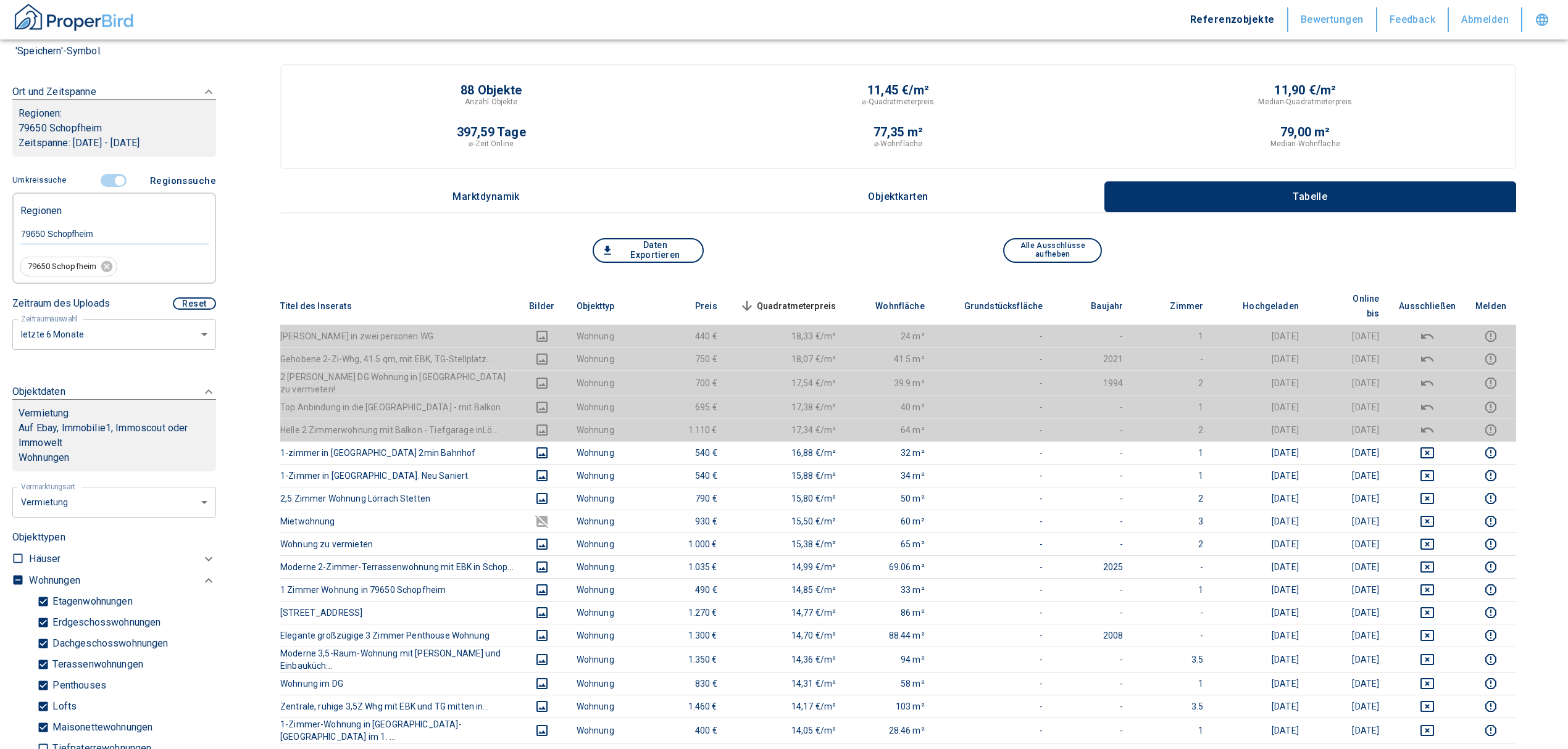
click at [802, 299] on span "Quadratmeterpreis sorted descending" at bounding box center [787, 306] width 99 height 15
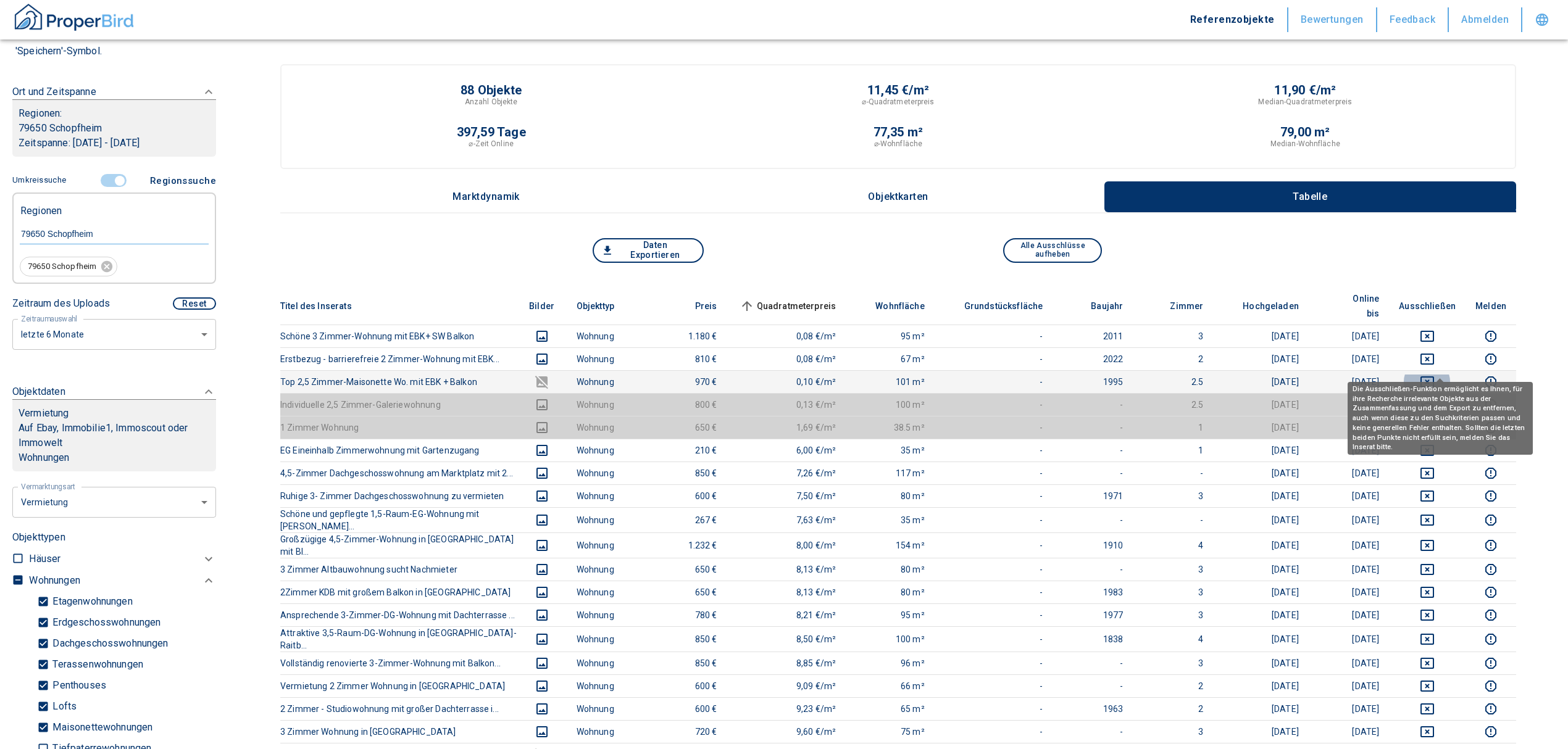
click at [1434, 374] on icon "deselect this listing" at bounding box center [1427, 382] width 15 height 15
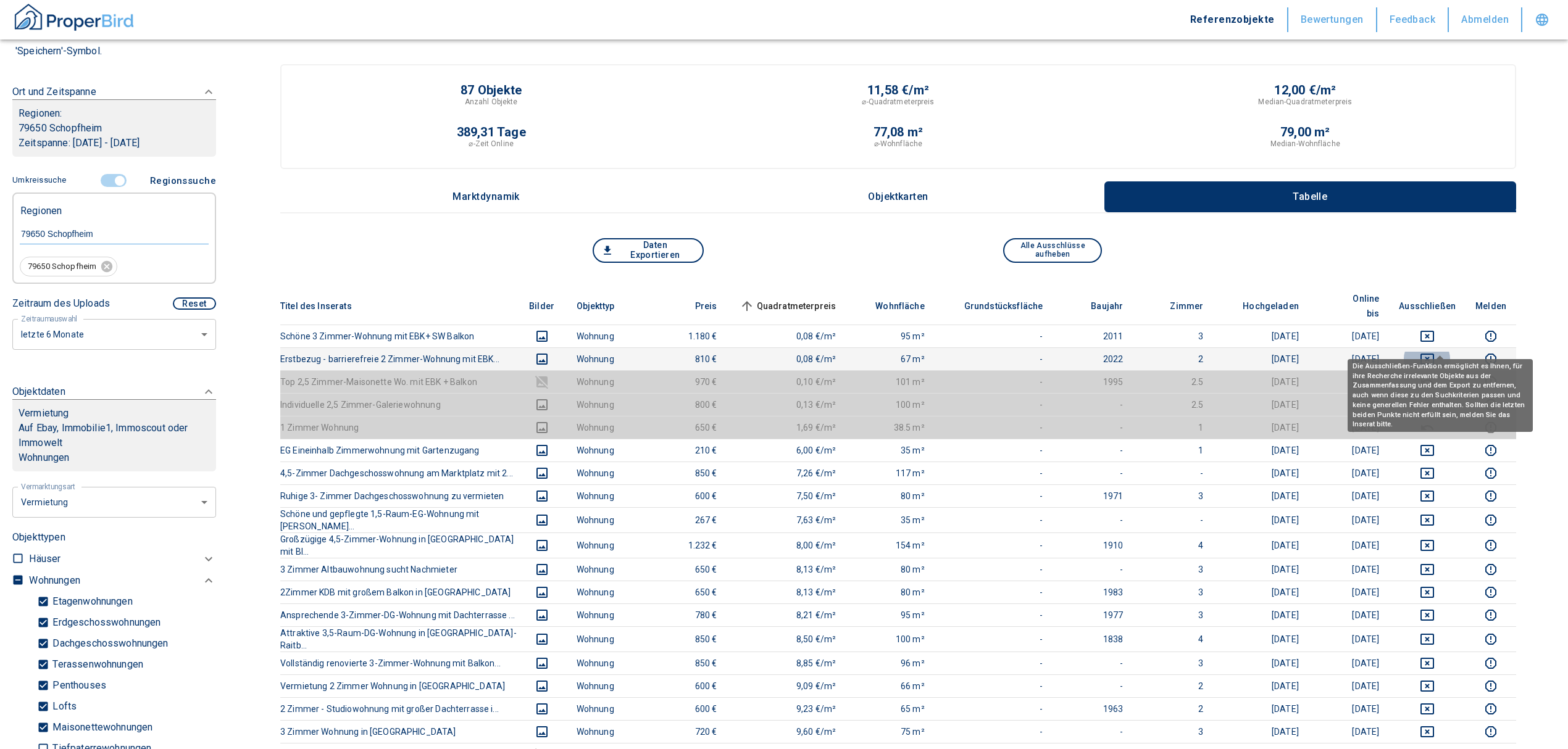
click at [1432, 352] on icon "deselect this listing" at bounding box center [1427, 359] width 15 height 15
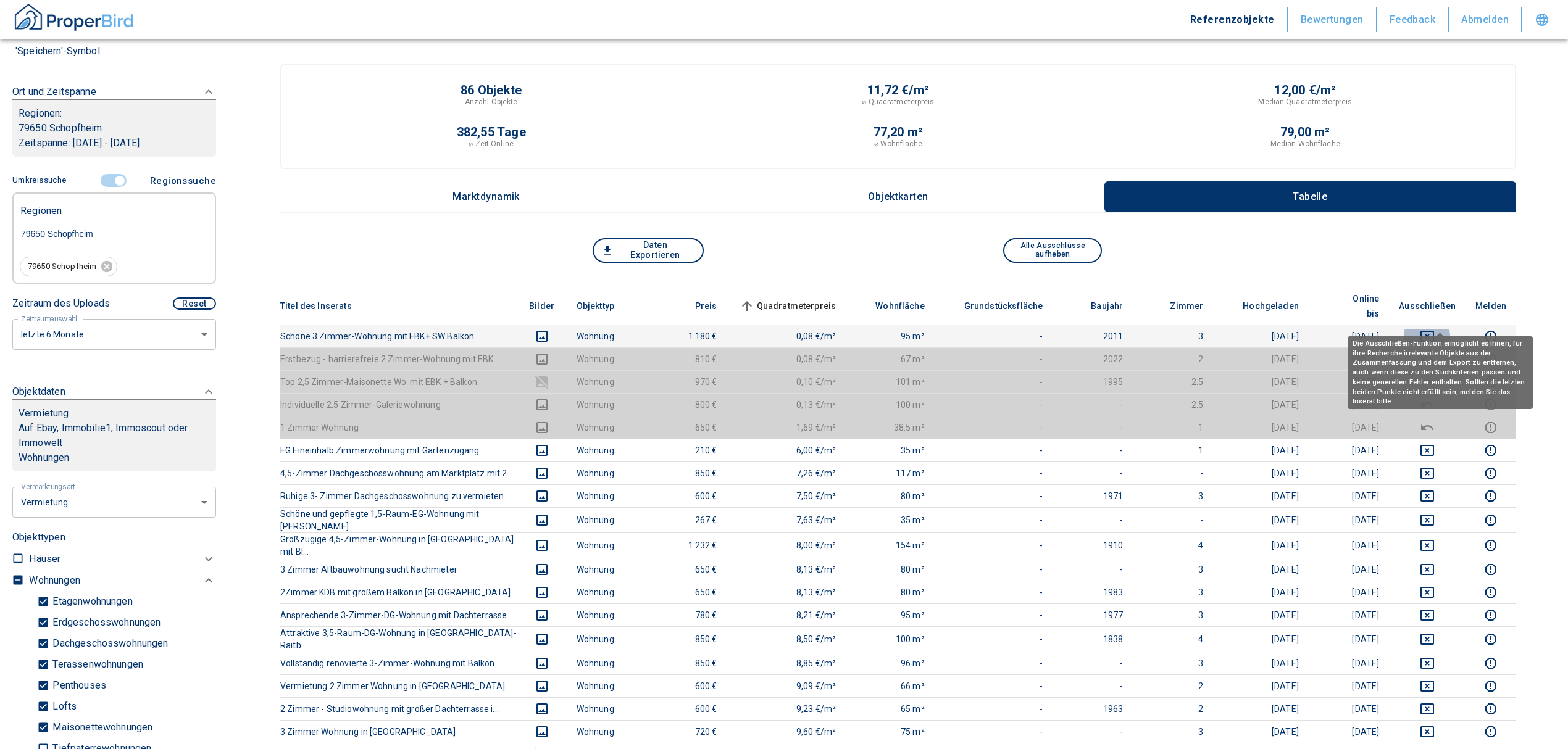
click at [1434, 329] on icon "deselect this listing" at bounding box center [1427, 336] width 15 height 15
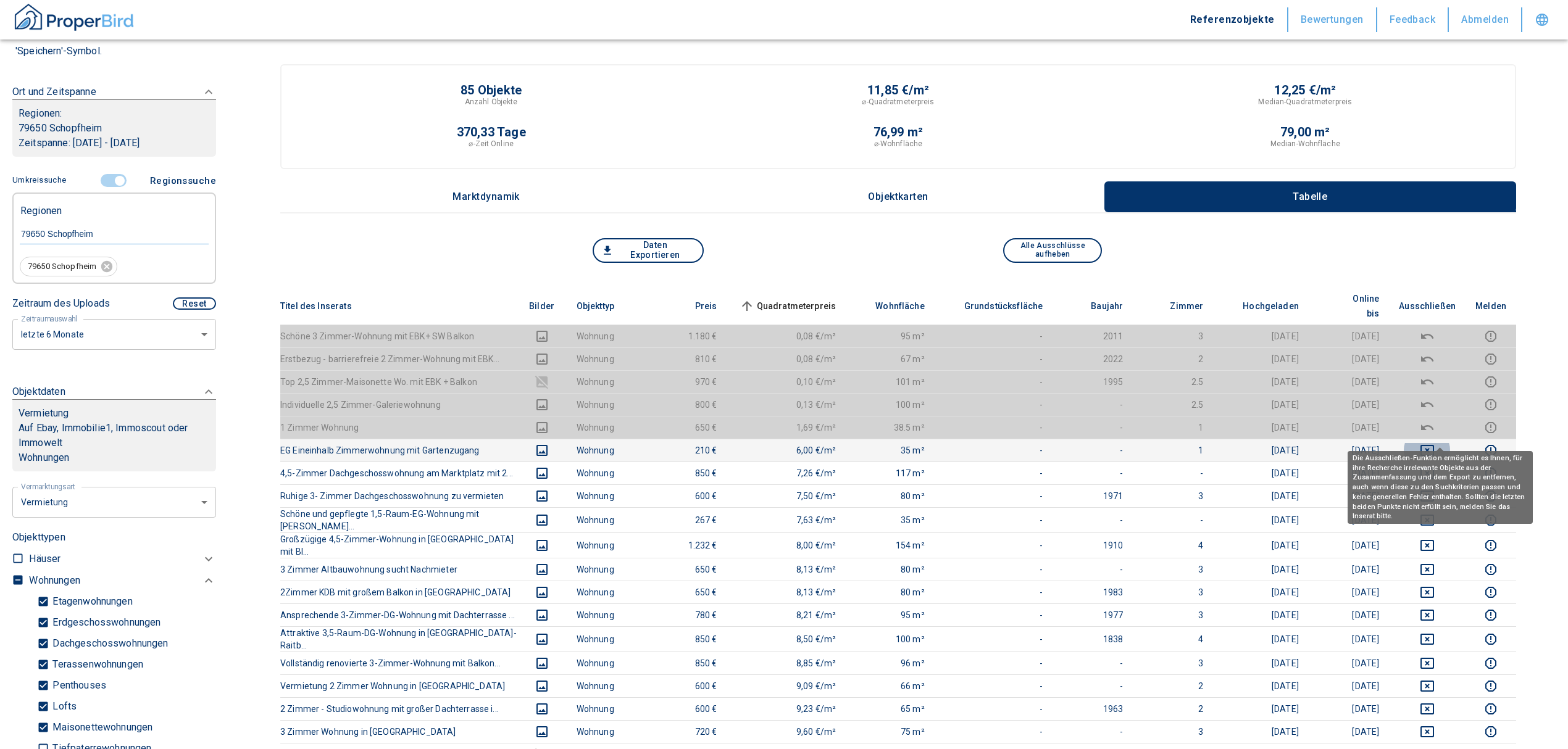
click at [1434, 443] on icon "deselect this listing" at bounding box center [1427, 450] width 15 height 15
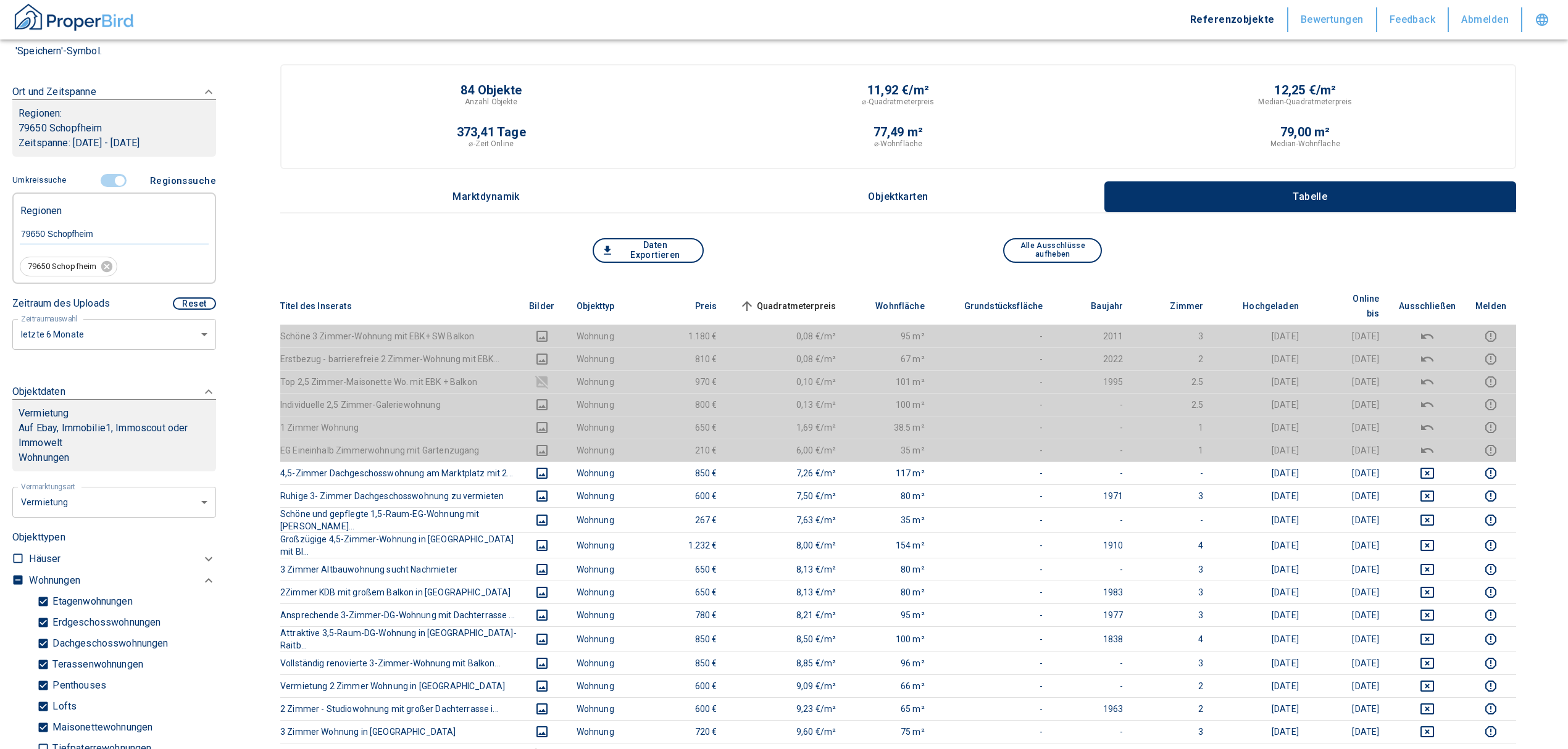
click at [794, 299] on span "Quadratmeterpreis sorted ascending" at bounding box center [787, 306] width 99 height 15
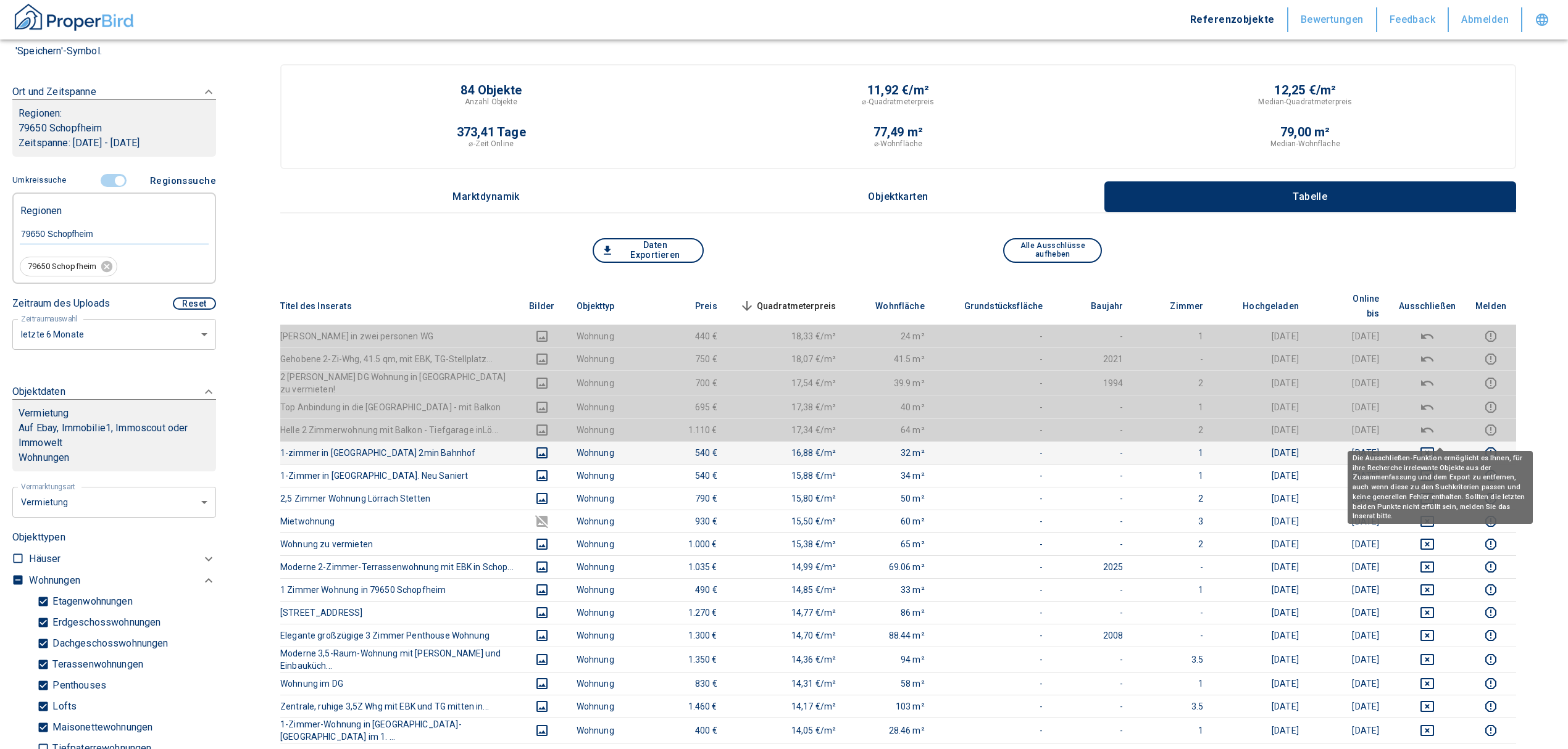
click at [1434, 447] on icon "deselect this listing" at bounding box center [1427, 452] width 13 height 11
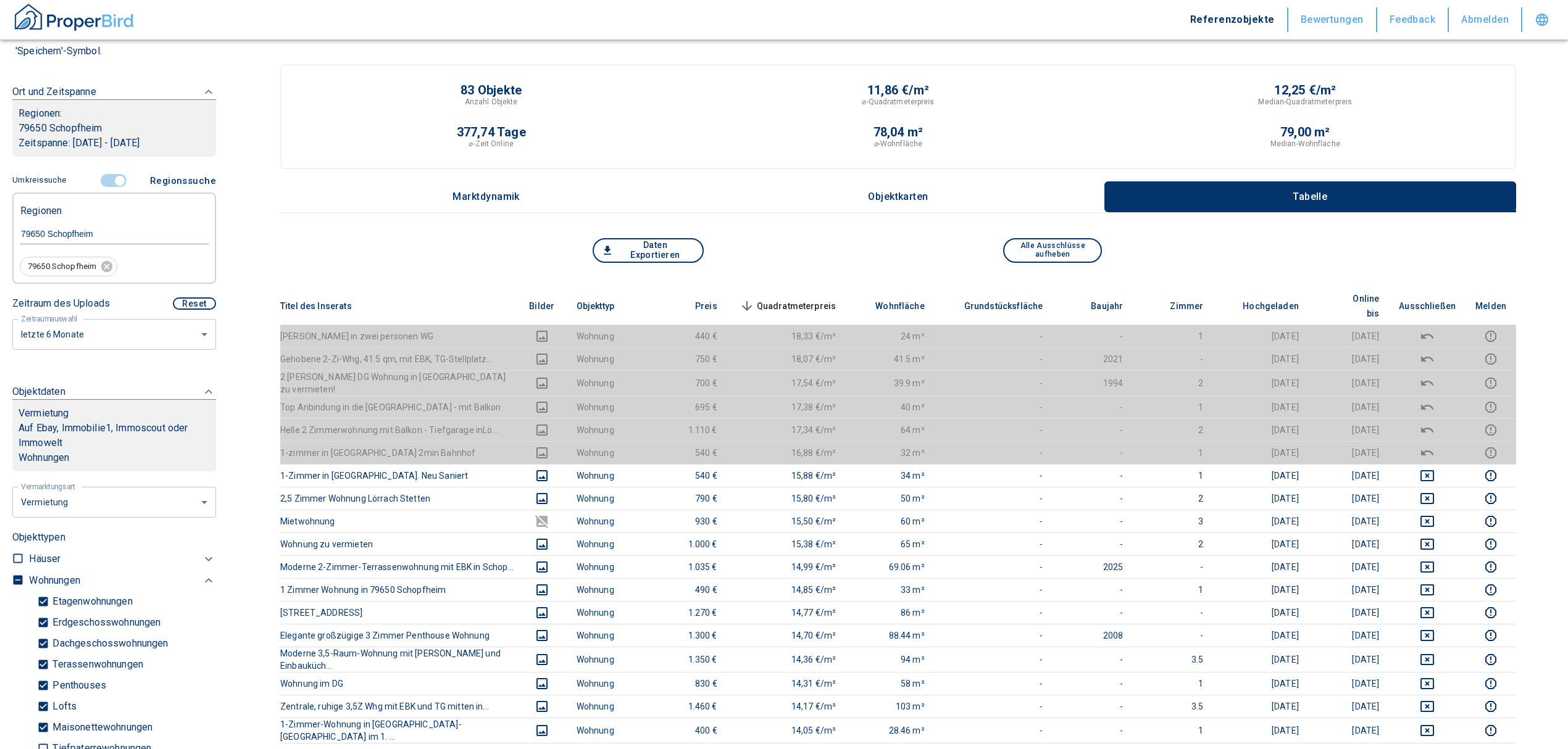
click at [788, 299] on span "Quadratmeterpreis sorted descending" at bounding box center [787, 306] width 99 height 15
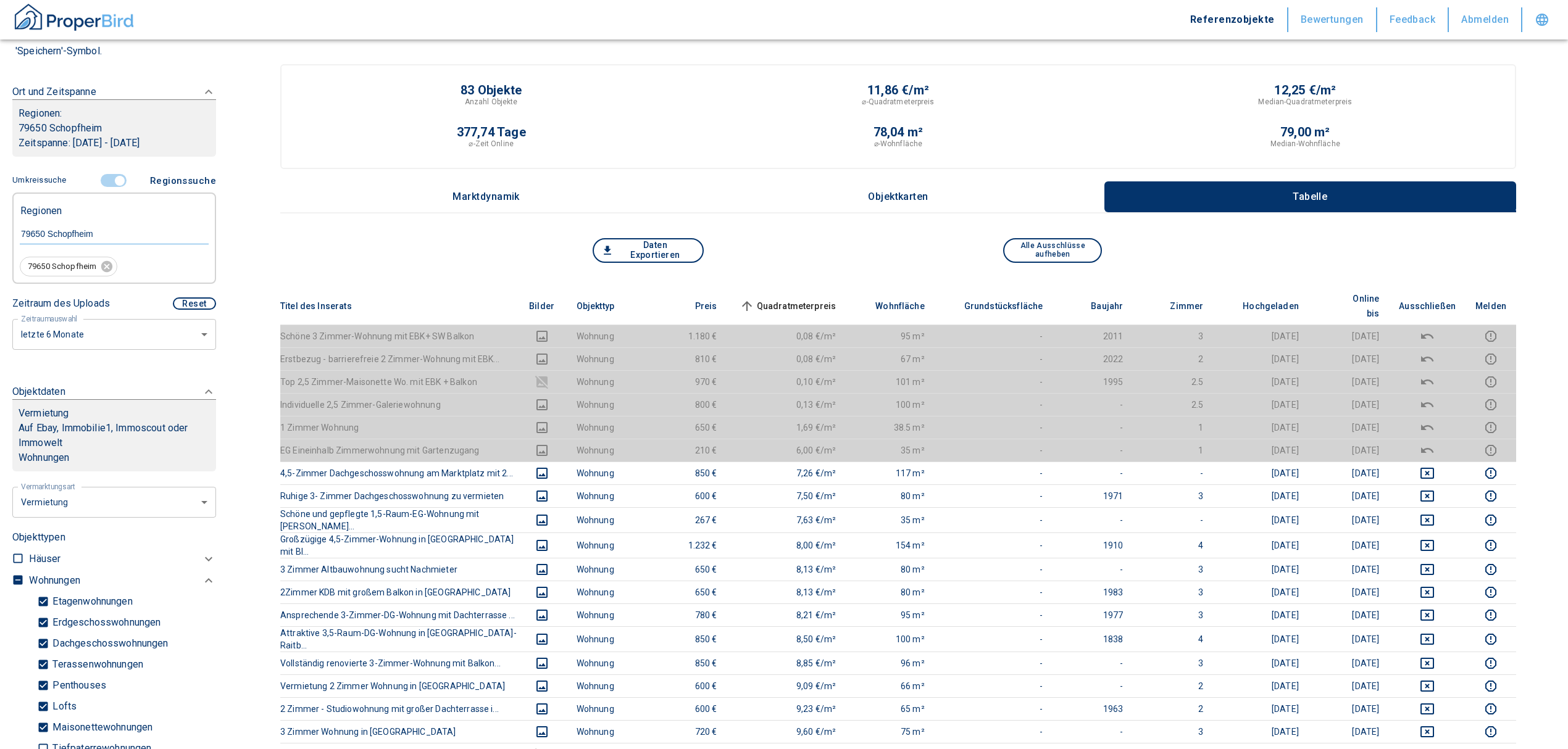
click at [788, 299] on span "Quadratmeterpreis sorted ascending" at bounding box center [787, 306] width 99 height 15
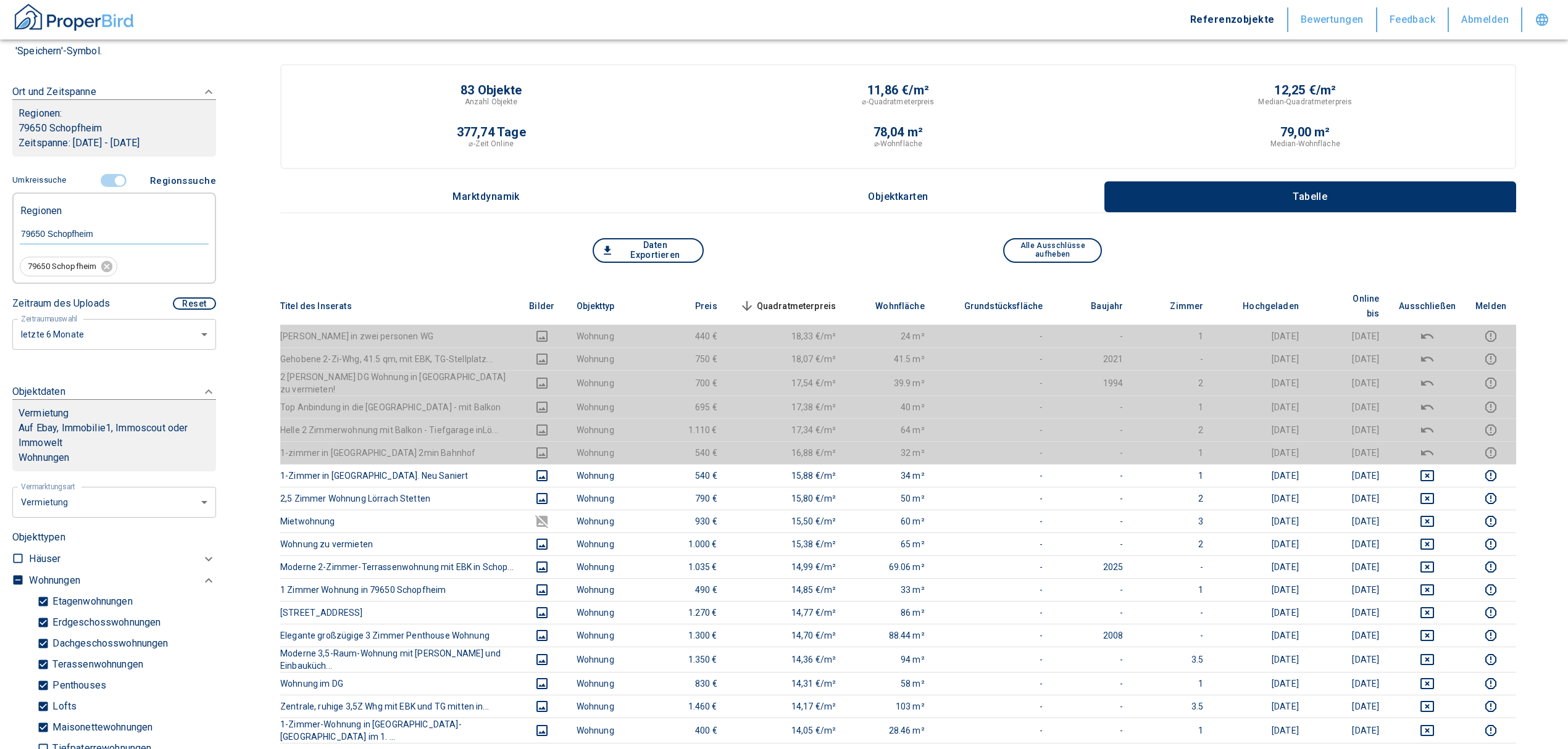
click at [802, 288] on th "Quadratmeterpreis sorted descending" at bounding box center [787, 306] width 119 height 38
click at [801, 288] on th "Quadratmeterpreis sorted descending" at bounding box center [787, 306] width 119 height 38
click at [798, 299] on span "Quadratmeterpreis sorted descending" at bounding box center [787, 306] width 99 height 15
